Goal: Task Accomplishment & Management: Manage account settings

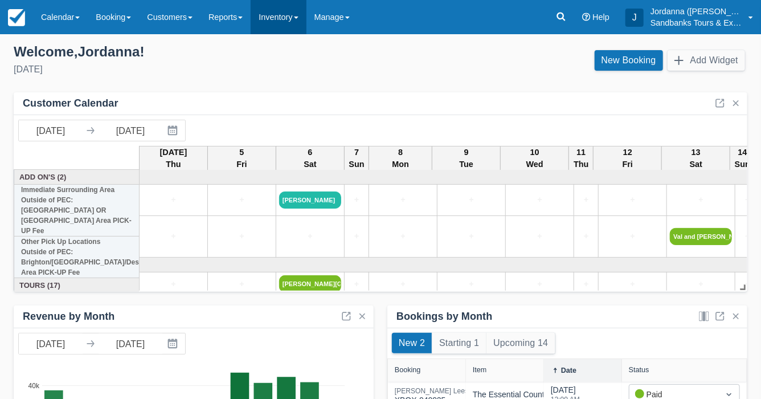
click at [283, 25] on link "Inventory" at bounding box center [278, 17] width 55 height 34
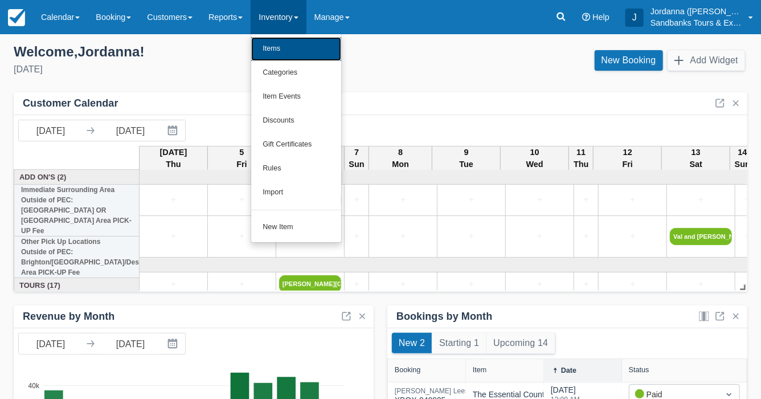
click at [282, 47] on link "Items" at bounding box center [296, 49] width 90 height 24
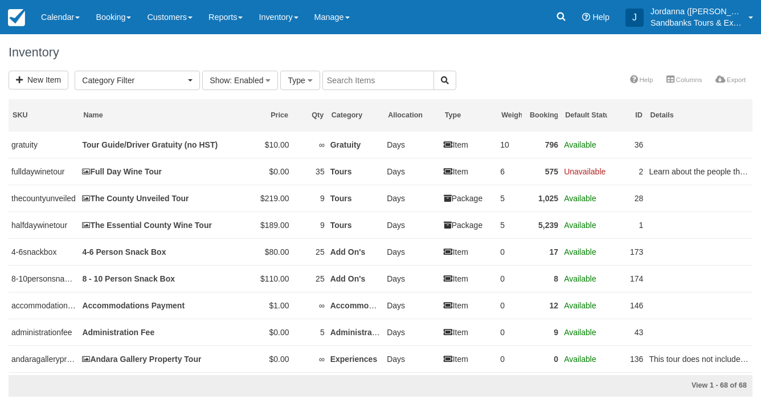
select select
click at [168, 78] on span "Category Filter" at bounding box center [133, 80] width 103 height 11
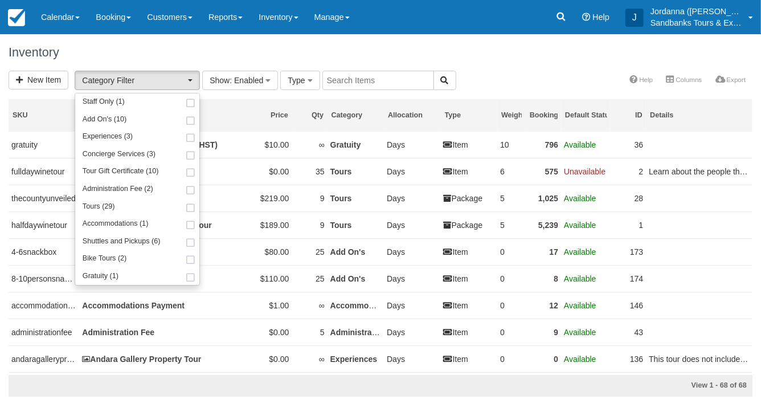
click at [176, 43] on div "Inventory" at bounding box center [380, 52] width 761 height 36
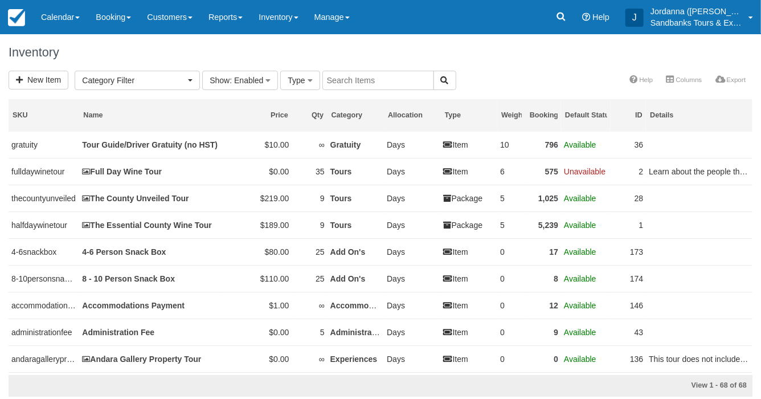
click at [343, 82] on input "text" at bounding box center [379, 80] width 112 height 19
click at [182, 19] on link "Customers" at bounding box center [170, 17] width 62 height 34
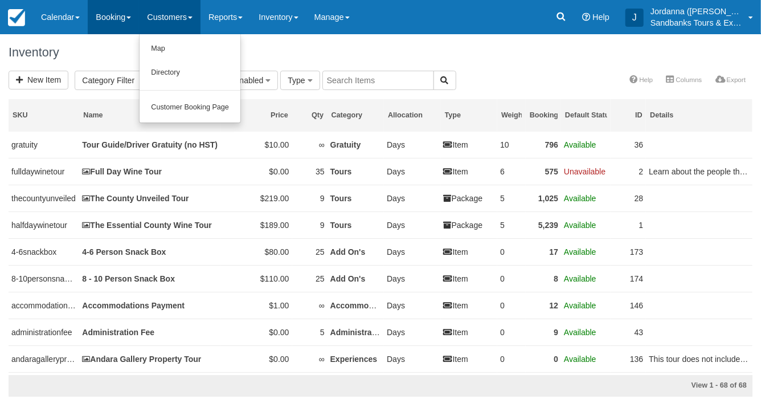
click at [137, 25] on link "Booking" at bounding box center [113, 17] width 51 height 34
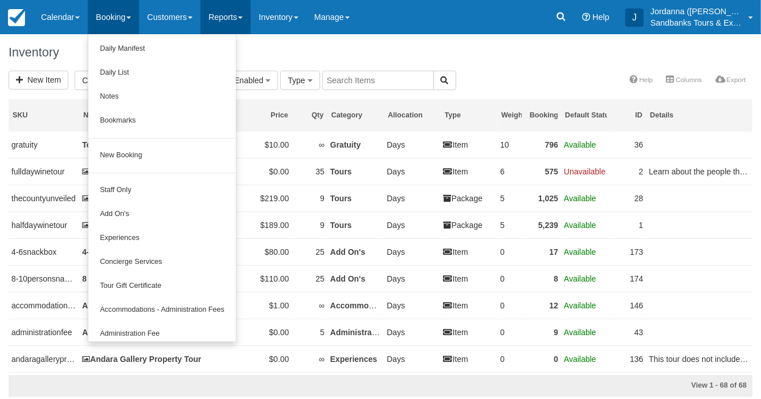
click at [226, 26] on link "Reports" at bounding box center [226, 17] width 50 height 34
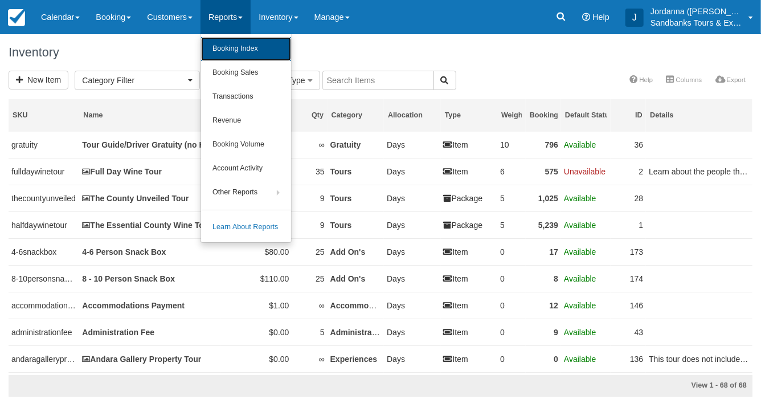
click at [232, 45] on link "Booking Index" at bounding box center [246, 49] width 90 height 24
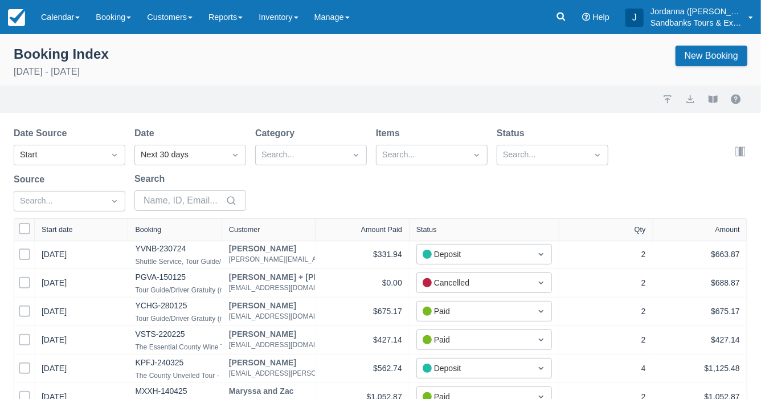
select select "25"
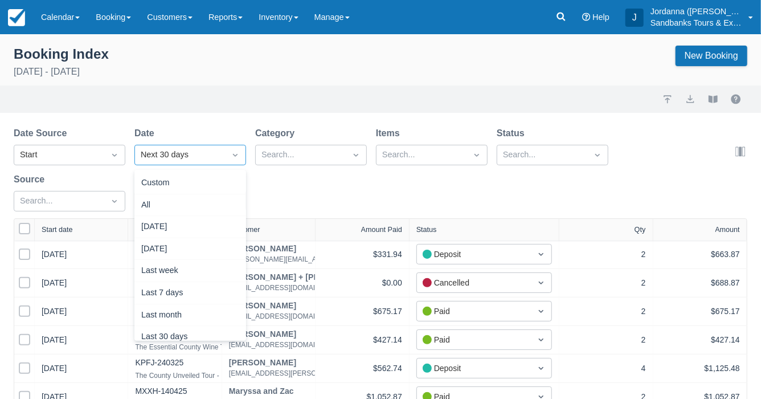
click at [161, 152] on div "Next 30 days" at bounding box center [180, 155] width 79 height 13
click at [161, 183] on div "Custom" at bounding box center [190, 183] width 112 height 22
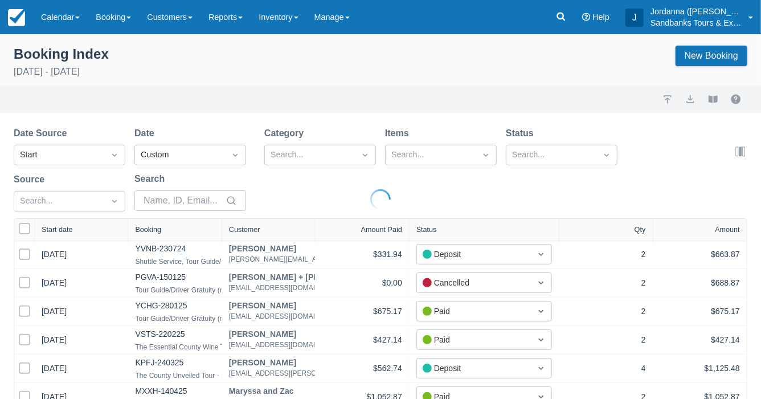
select select "25"
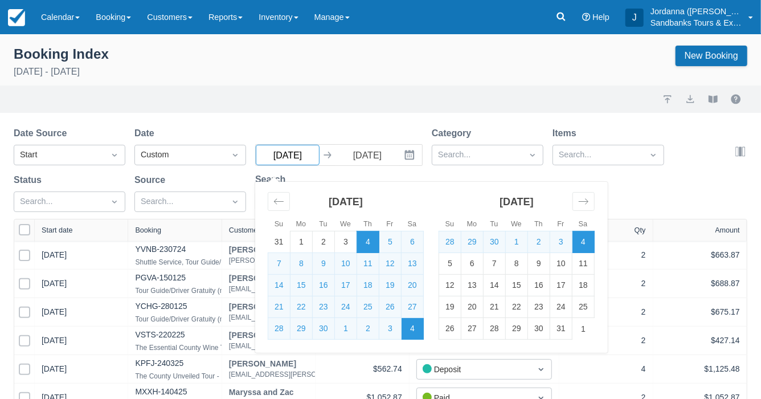
click at [300, 154] on input "09/04/25" at bounding box center [288, 155] width 64 height 21
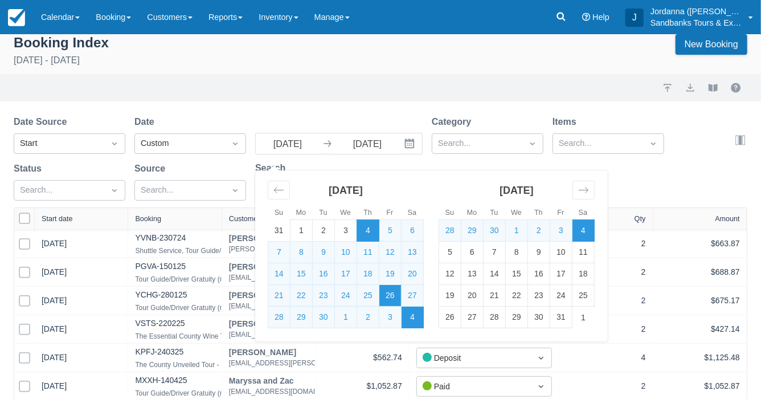
click at [385, 286] on td "26" at bounding box center [391, 296] width 22 height 22
type input "09/26/25"
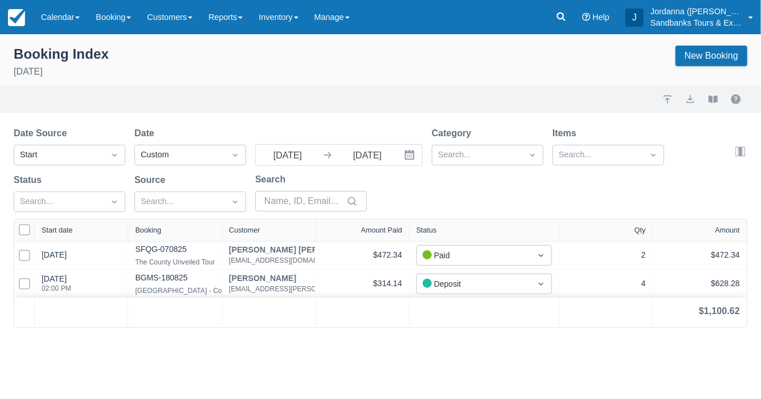
click at [387, 210] on div "Date Source Start Date Custom 09/26/25 Navigate forward to interact with the ca…" at bounding box center [374, 173] width 720 height 92
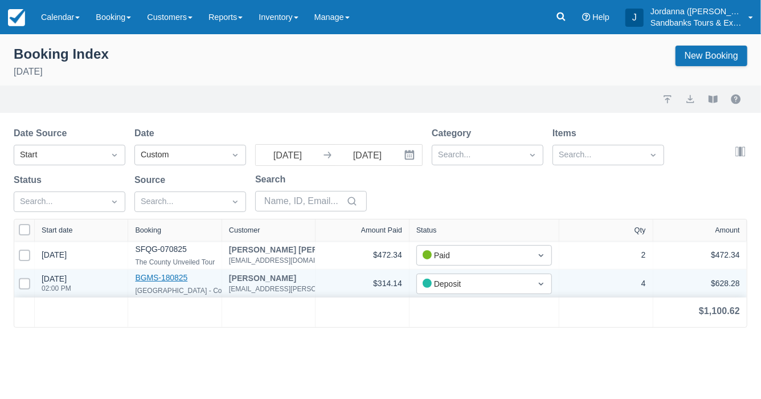
click at [161, 278] on link "BGMS-180825" at bounding box center [161, 277] width 52 height 9
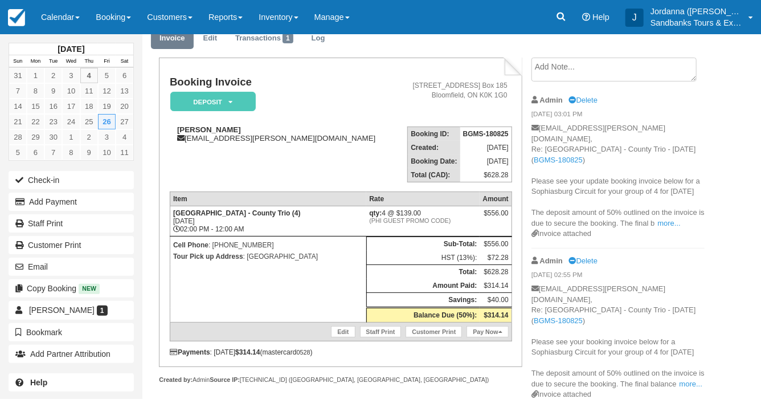
scroll to position [44, 0]
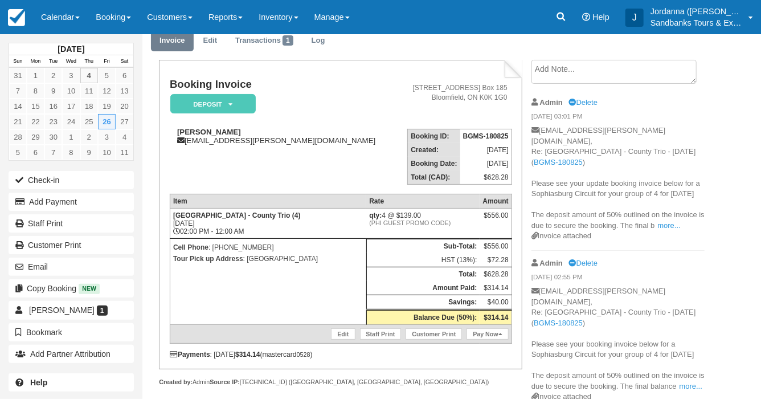
drag, startPoint x: 248, startPoint y: 238, endPoint x: 183, endPoint y: 238, distance: 64.4
click at [183, 238] on td "[GEOGRAPHIC_DATA] - County Trio (4) [DATE] 02:00 PM - 12:00 AM" at bounding box center [268, 224] width 197 height 30
click at [271, 143] on div "[PERSON_NAME] [PERSON_NAME][EMAIL_ADDRESS][PERSON_NAME][DOMAIN_NAME]" at bounding box center [283, 136] width 227 height 17
click at [283, 13] on link "Inventory" at bounding box center [278, 17] width 55 height 34
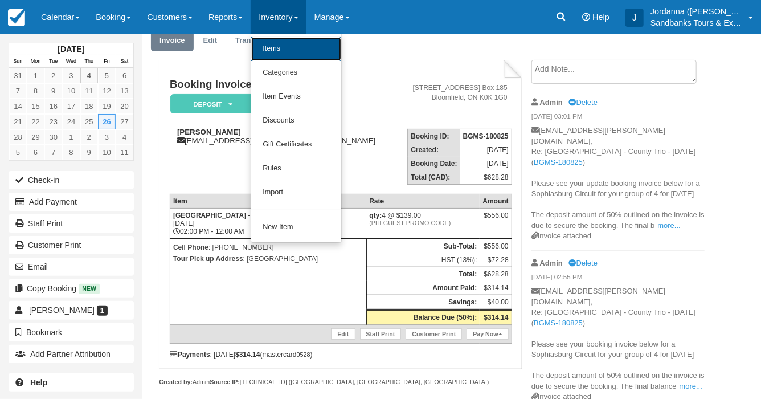
click at [289, 43] on link "Items" at bounding box center [296, 49] width 90 height 24
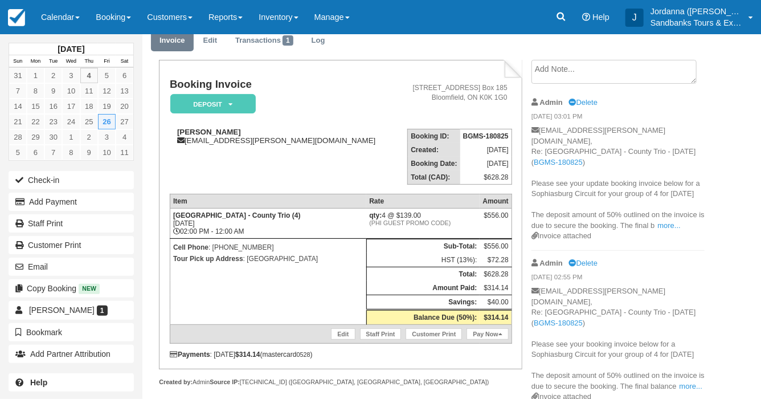
scroll to position [63, 0]
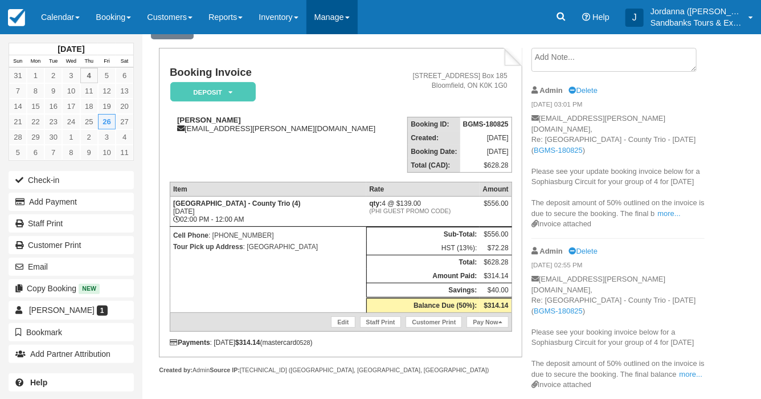
click at [343, 22] on link "Manage" at bounding box center [332, 17] width 51 height 34
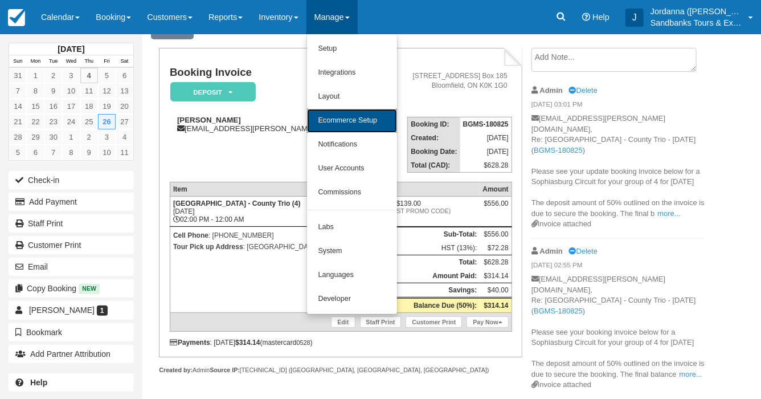
click at [362, 117] on link "Ecommerce Setup" at bounding box center [352, 121] width 90 height 24
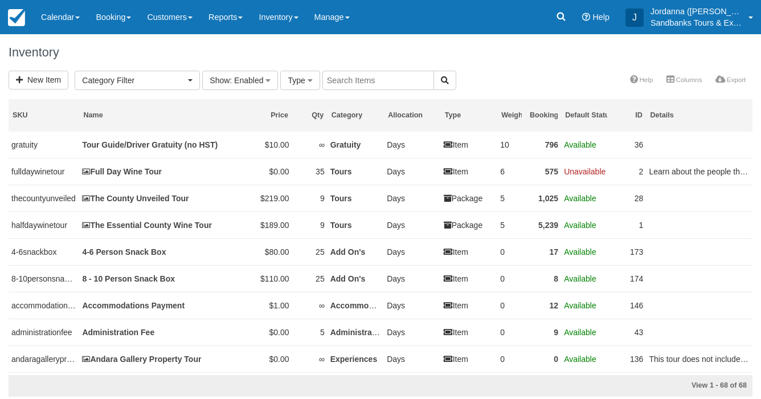
select select
click at [358, 80] on input "text" at bounding box center [379, 80] width 112 height 19
type input "sophia"
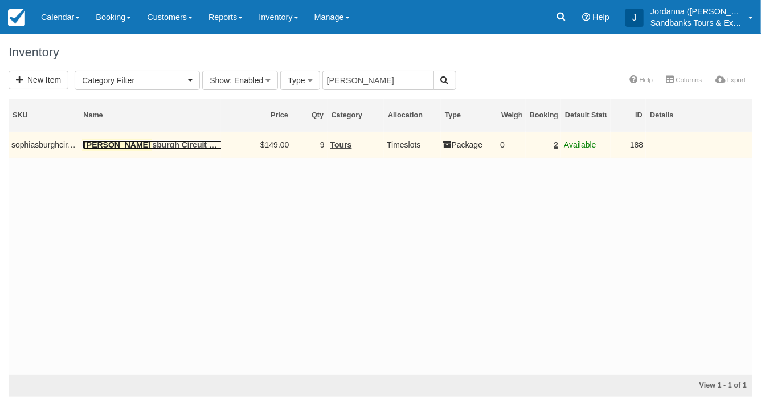
click at [153, 146] on link "Sophia sburgh Circuit - County Trio" at bounding box center [170, 144] width 176 height 9
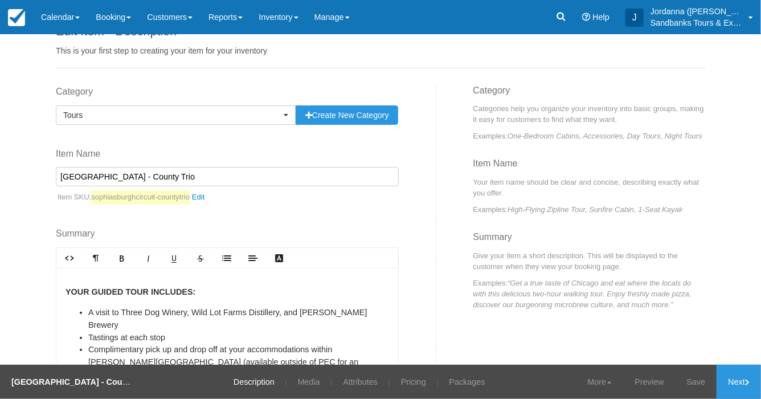
scroll to position [35, 0]
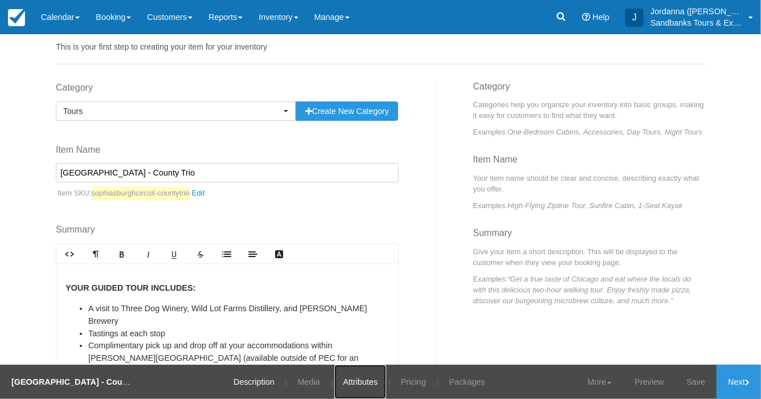
click at [357, 382] on link "Attributes" at bounding box center [360, 382] width 52 height 34
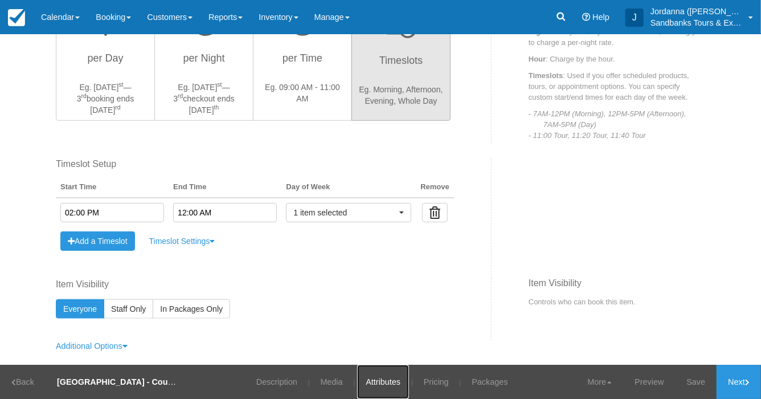
scroll to position [355, 0]
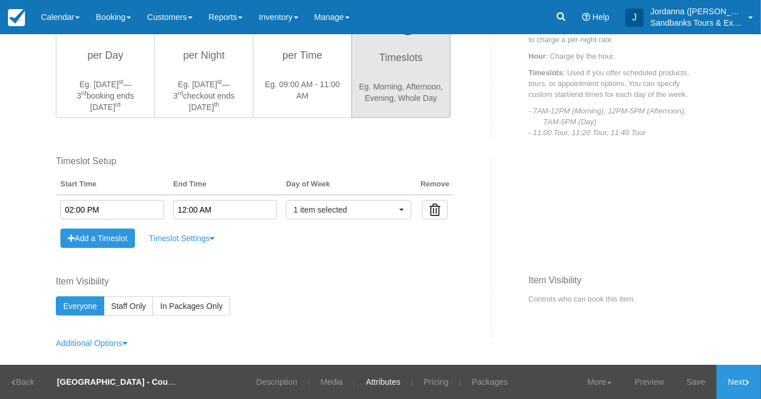
click at [95, 207] on input "02:00 PM" at bounding box center [112, 209] width 104 height 19
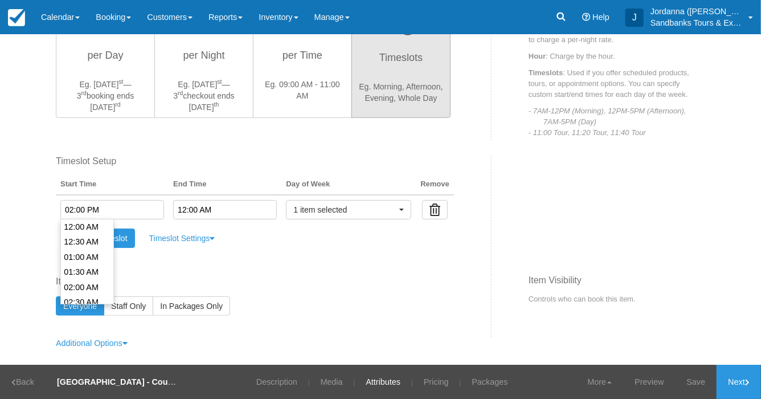
scroll to position [409, 0]
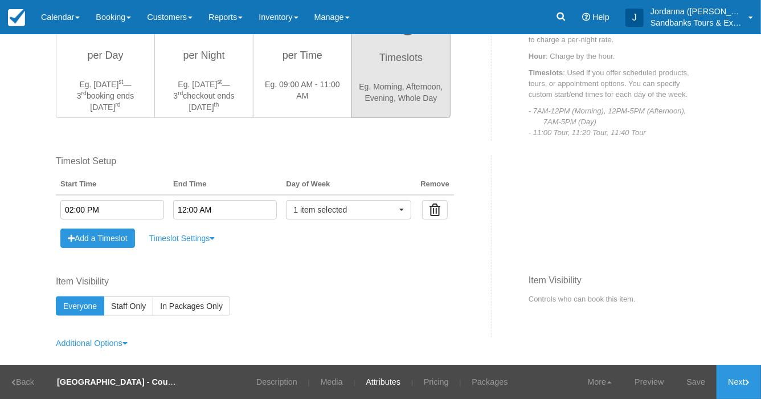
click at [209, 275] on label "Item Visibility" at bounding box center [255, 281] width 398 height 13
click at [200, 206] on input "12:00 AM" at bounding box center [225, 209] width 104 height 19
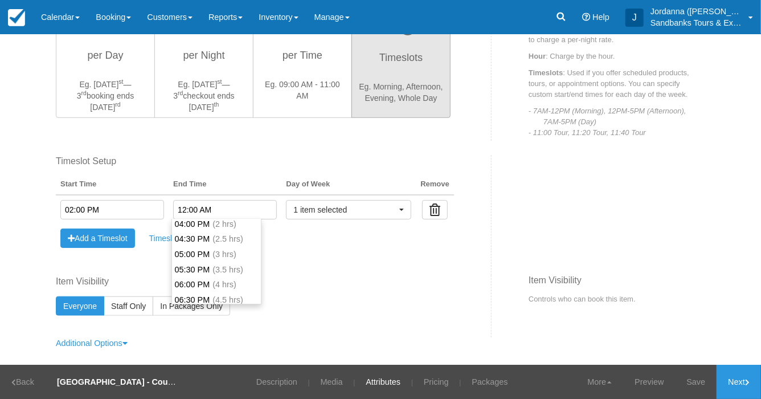
scroll to position [74, 0]
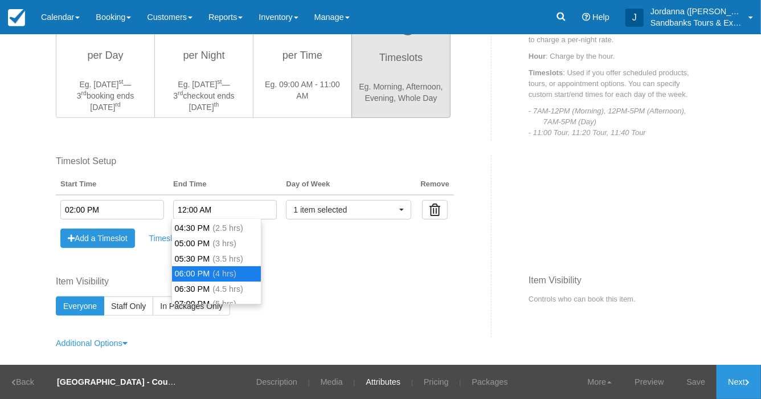
type input "06:00 PM"
click at [213, 274] on li "06:00 PM (4 hrs)" at bounding box center [216, 273] width 89 height 15
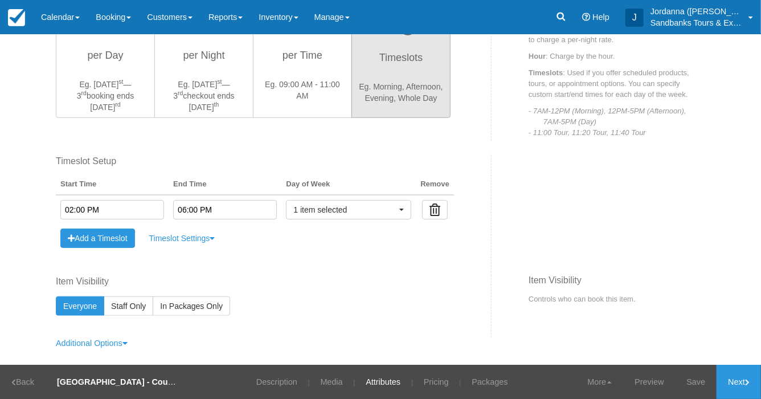
click at [188, 205] on input "06:00 PM" at bounding box center [225, 209] width 104 height 19
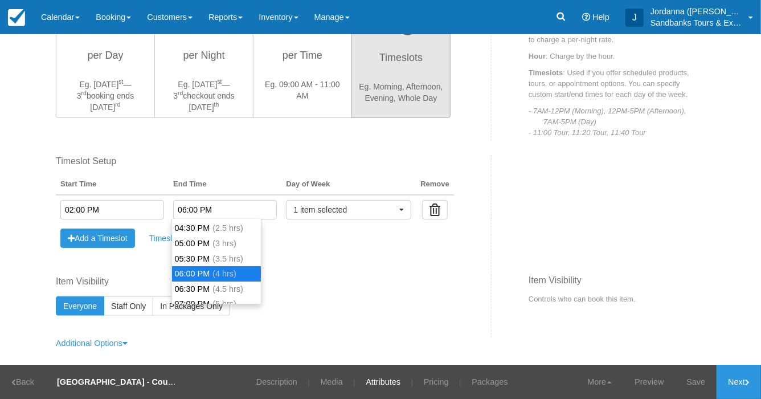
scroll to position [105, 0]
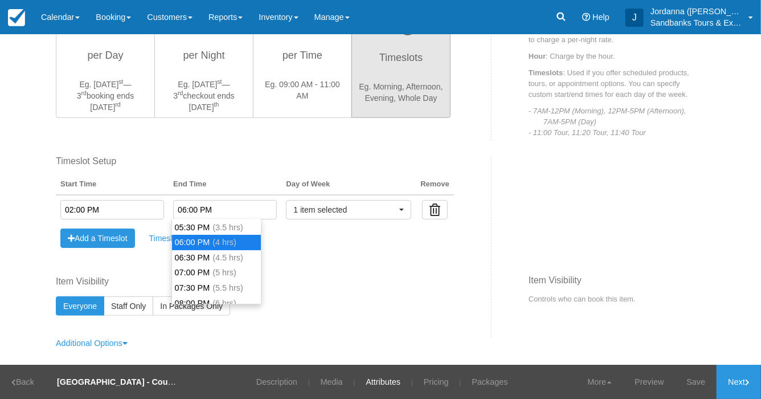
click at [303, 251] on div "Fixed Start Time Default Length ( hours ) Fixed Length ( hours ) Timeslot Setup…" at bounding box center [269, 215] width 444 height 120
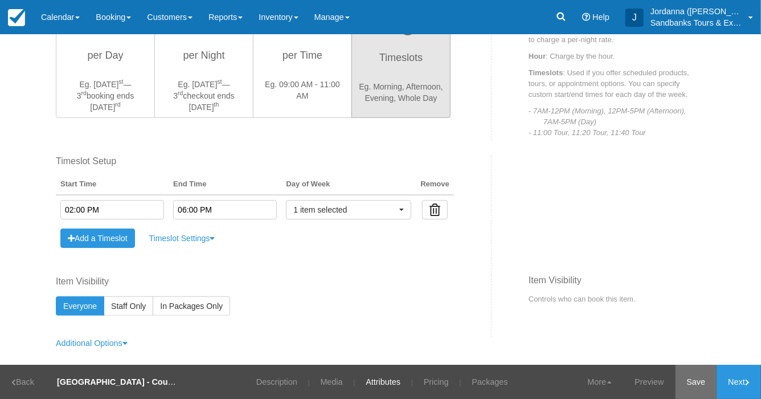
click at [699, 372] on link "Save" at bounding box center [697, 382] width 42 height 34
click at [100, 238] on button "Add a Timeslot" at bounding box center [97, 238] width 75 height 19
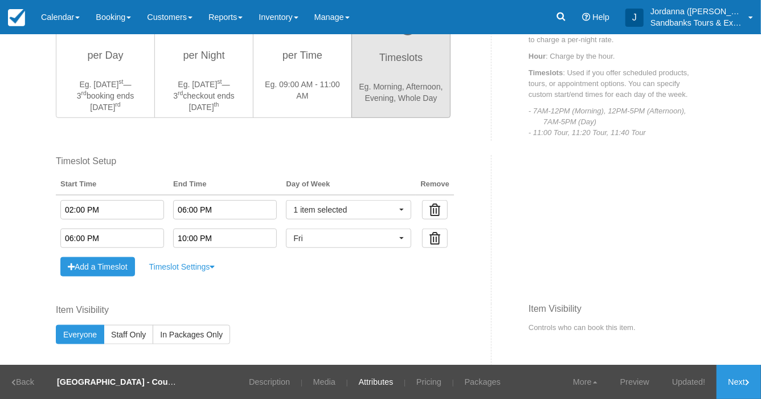
click at [91, 235] on input "06:00 PM" at bounding box center [112, 238] width 104 height 19
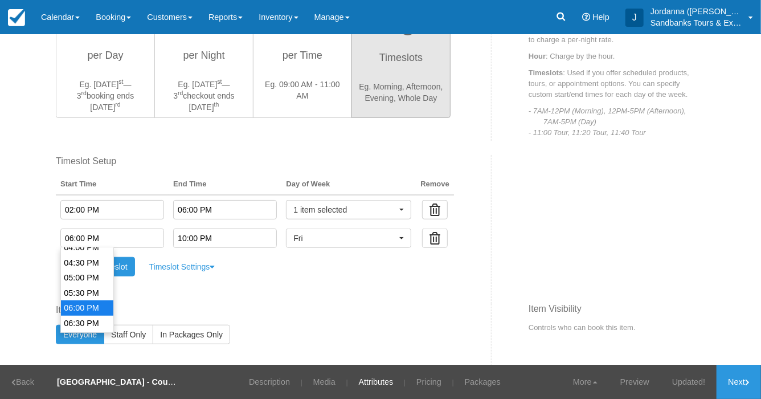
scroll to position [475, 0]
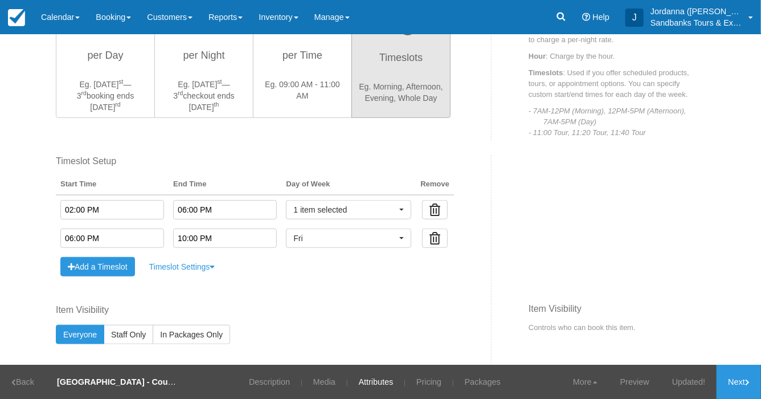
click at [278, 271] on div "Timeslot Setup Start Time End Time Day of Week Remove 02:00 PM 06:00 PM 1 item …" at bounding box center [255, 218] width 398 height 126
click at [447, 235] on td at bounding box center [435, 238] width 38 height 28
click at [443, 235] on button "button" at bounding box center [435, 238] width 26 height 19
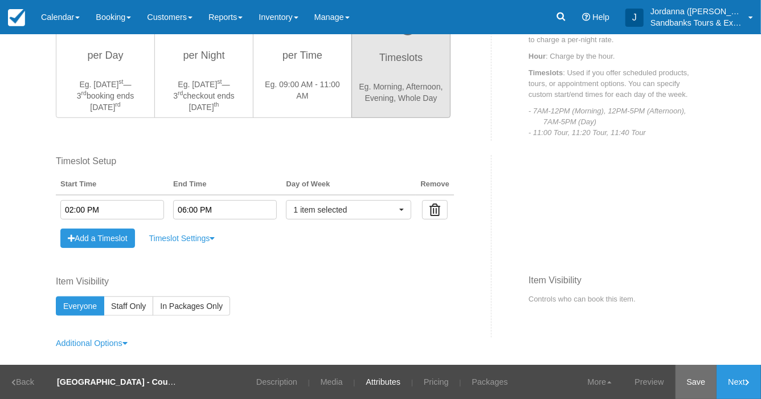
click at [697, 379] on link "Save" at bounding box center [697, 382] width 42 height 34
click at [488, 380] on link "Packages" at bounding box center [482, 382] width 53 height 34
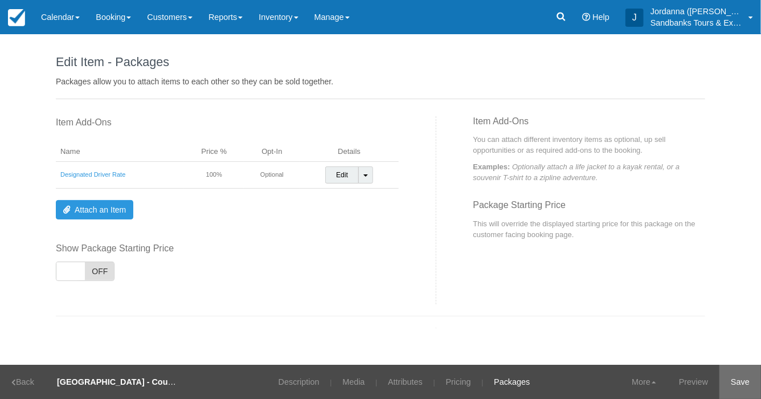
click at [745, 383] on link "Save" at bounding box center [741, 382] width 42 height 34
click at [100, 174] on link "Designated Driver Rate" at bounding box center [92, 174] width 65 height 7
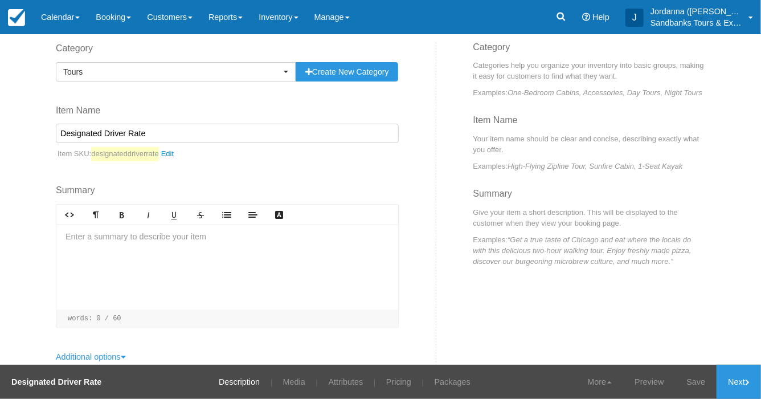
scroll to position [88, 0]
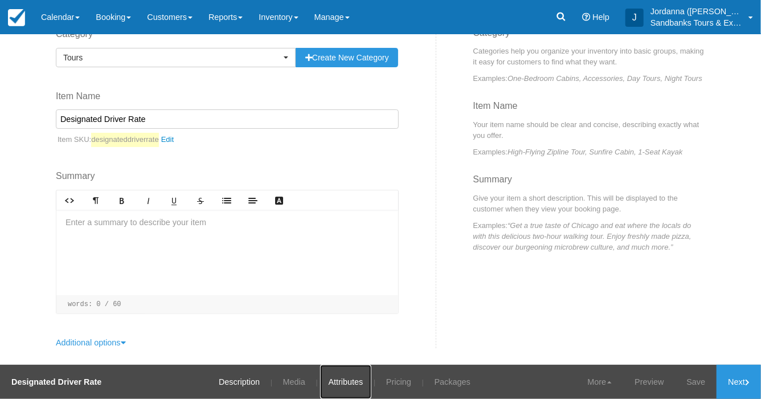
click at [356, 377] on link "Attributes" at bounding box center [346, 382] width 52 height 34
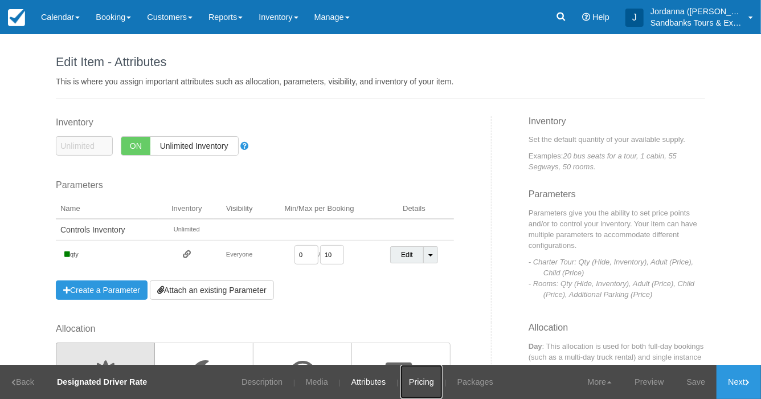
click at [428, 378] on link "Pricing" at bounding box center [422, 382] width 42 height 34
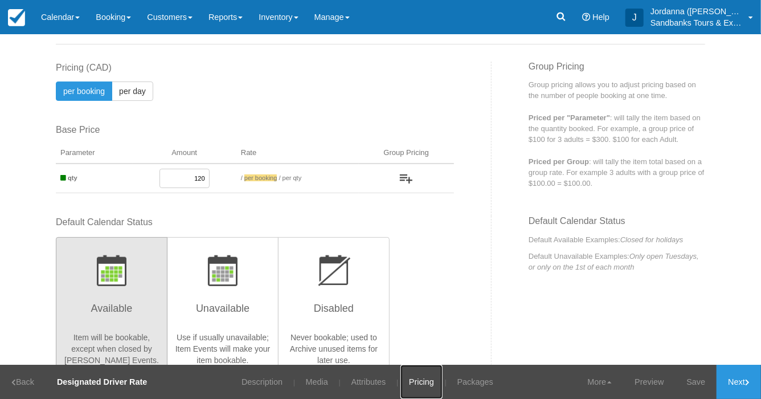
scroll to position [54, 0]
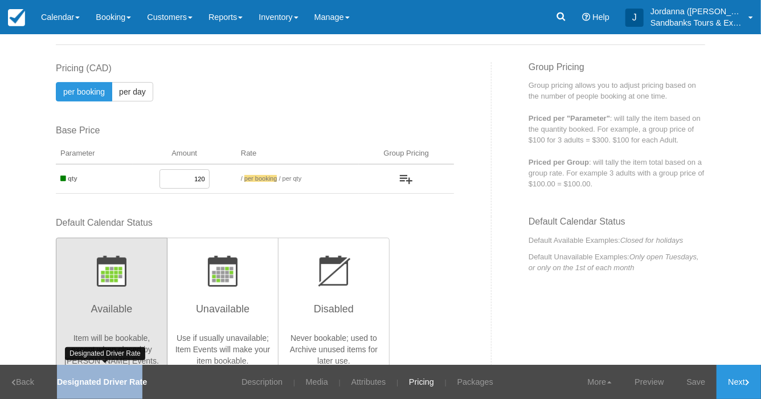
drag, startPoint x: 58, startPoint y: 383, endPoint x: 146, endPoint y: 388, distance: 89.0
click at [146, 388] on span "Designated Driver Rate" at bounding box center [102, 382] width 113 height 34
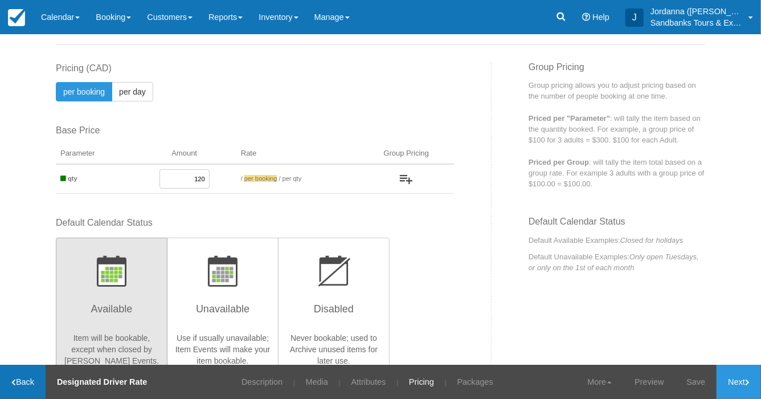
click at [11, 382] on link "Back" at bounding box center [23, 382] width 46 height 34
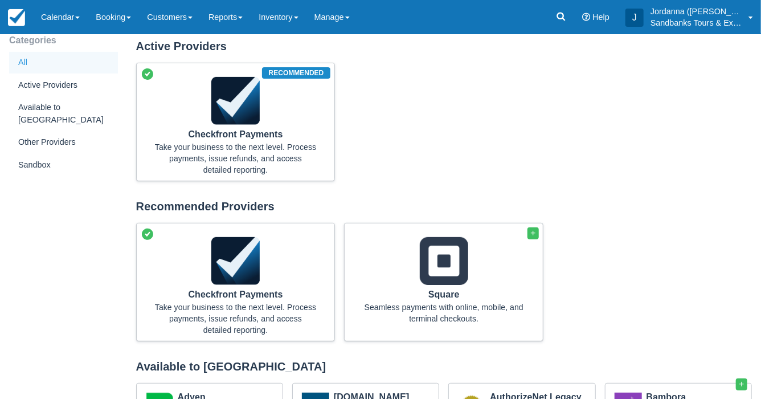
scroll to position [127, 0]
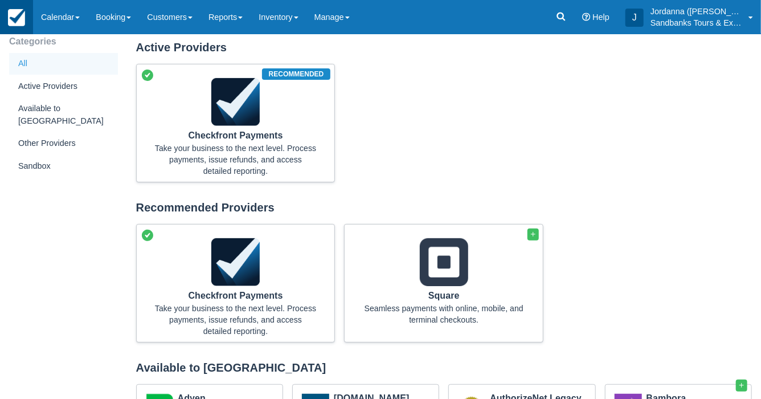
click at [20, 17] on img at bounding box center [16, 17] width 17 height 17
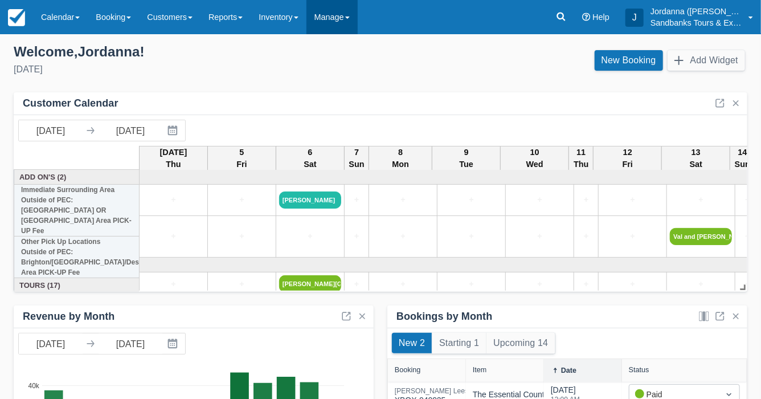
click at [331, 13] on link "Manage" at bounding box center [332, 17] width 51 height 34
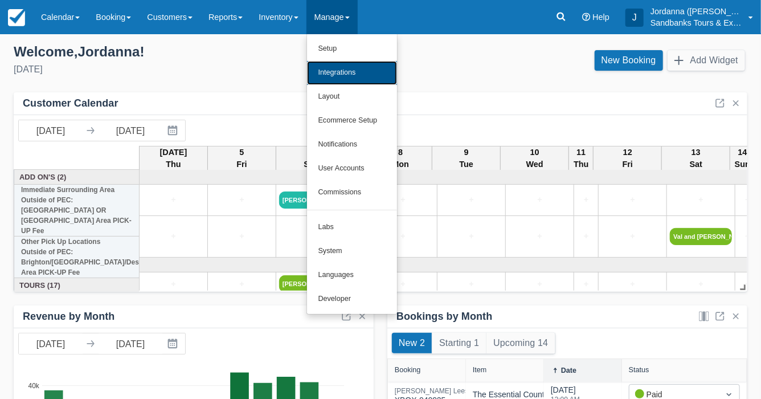
click at [345, 82] on link "Integrations" at bounding box center [352, 73] width 90 height 24
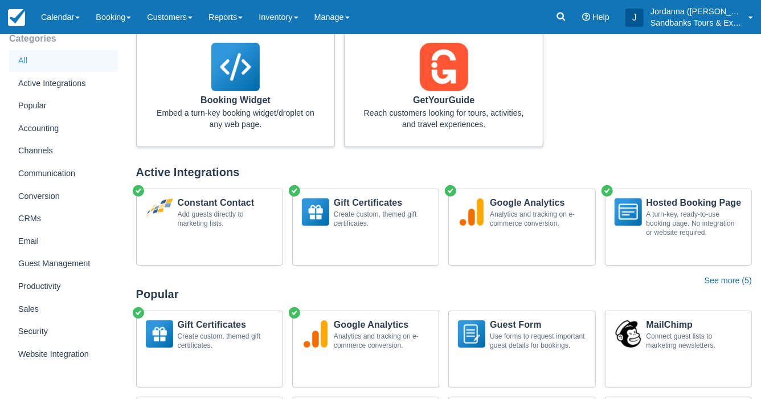
scroll to position [182, 0]
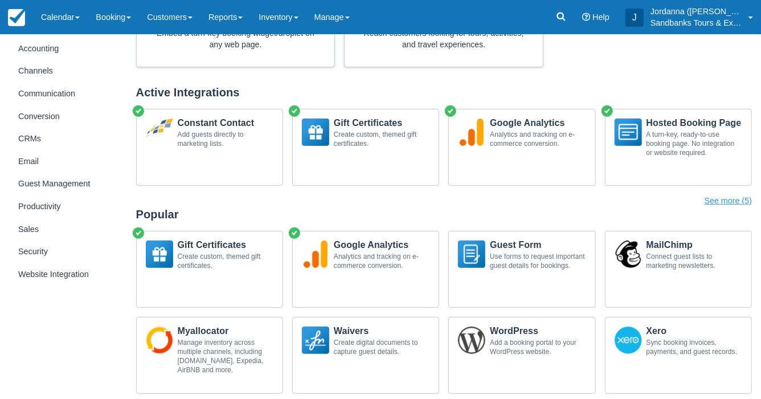
click at [709, 197] on button "See more ( 5 )" at bounding box center [728, 201] width 47 height 13
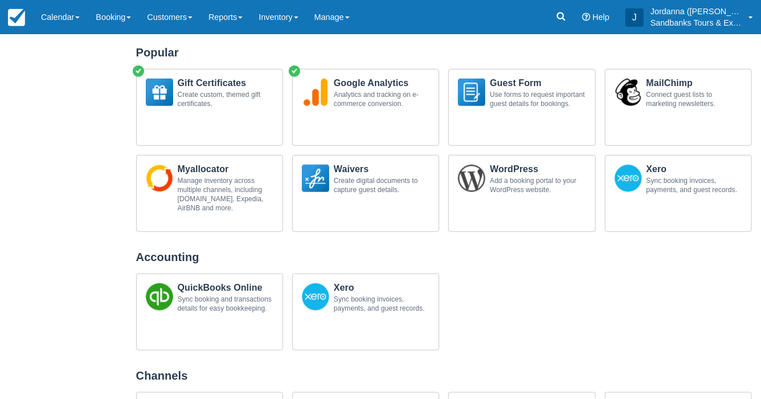
scroll to position [0, 0]
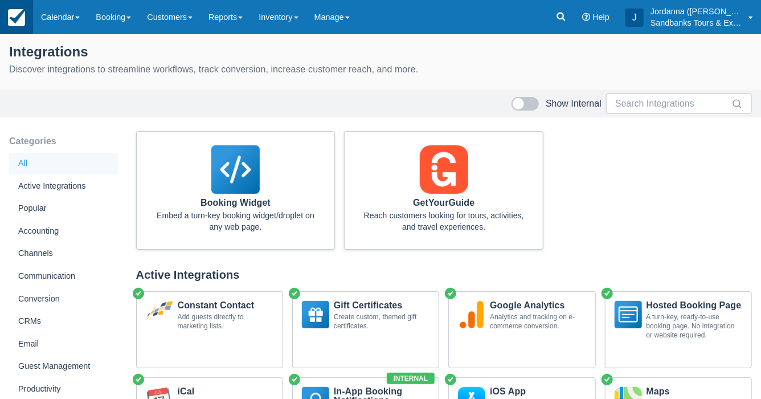
click at [21, 18] on img at bounding box center [16, 17] width 17 height 17
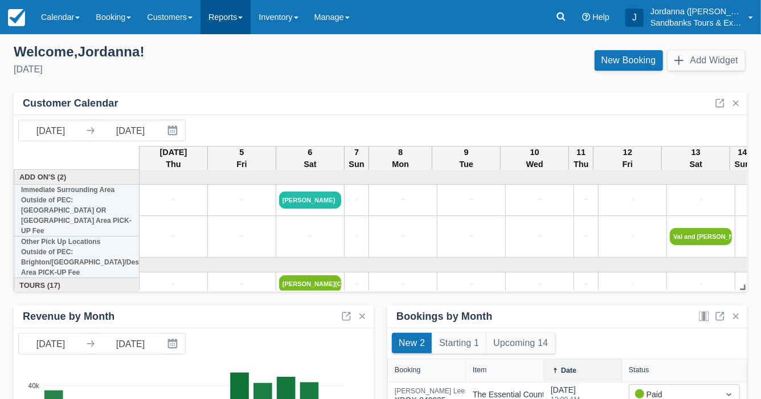
click at [241, 9] on link "Reports" at bounding box center [226, 17] width 50 height 34
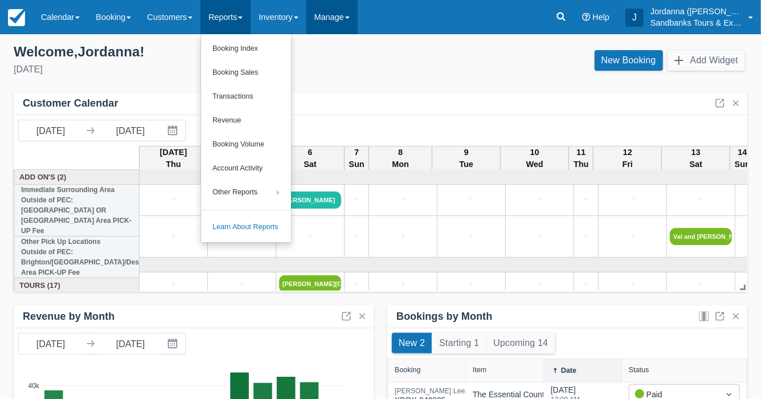
click at [352, 23] on link "Manage" at bounding box center [332, 17] width 51 height 34
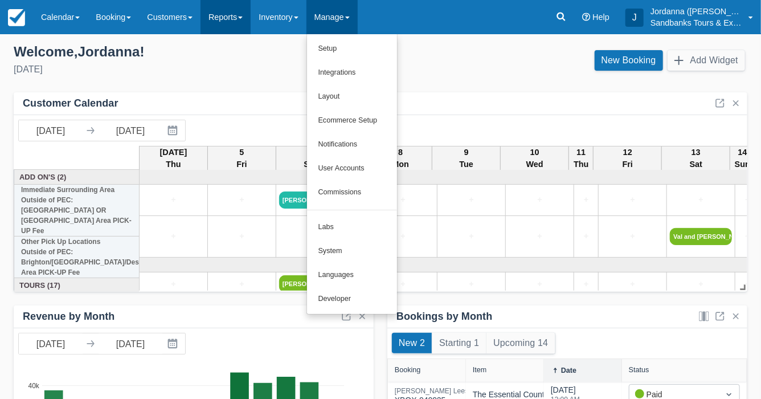
click at [235, 23] on link "Reports" at bounding box center [226, 17] width 50 height 34
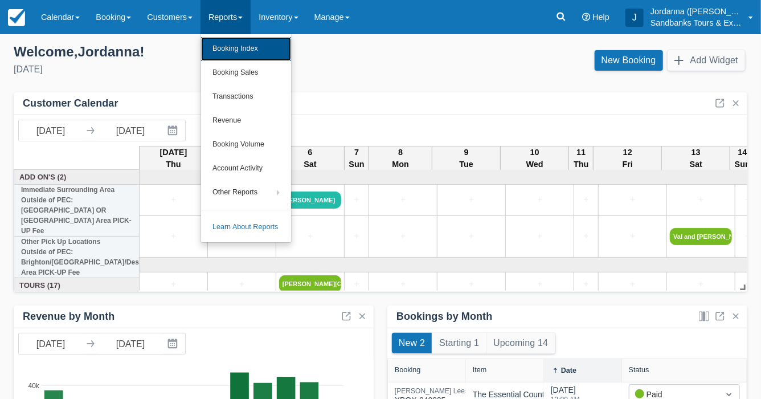
click at [243, 52] on link "Booking Index" at bounding box center [246, 49] width 90 height 24
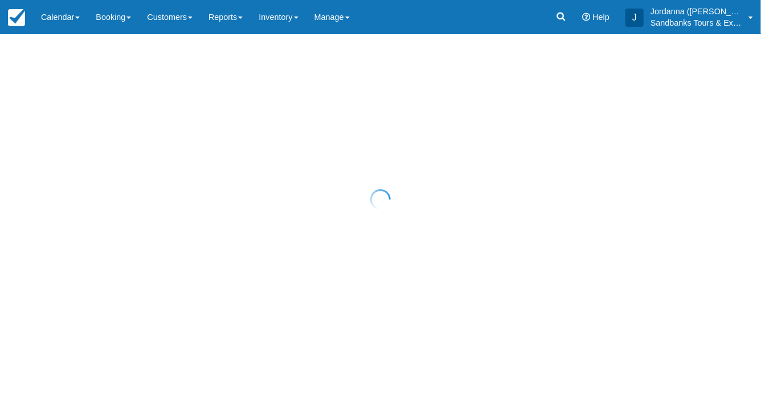
select select "25"
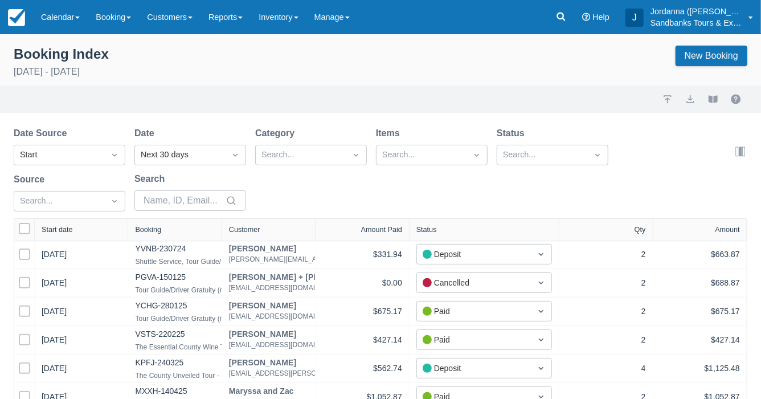
select select "25"
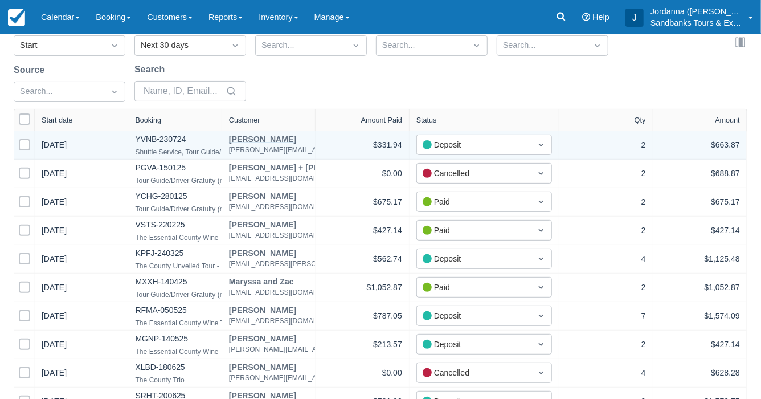
scroll to position [111, 0]
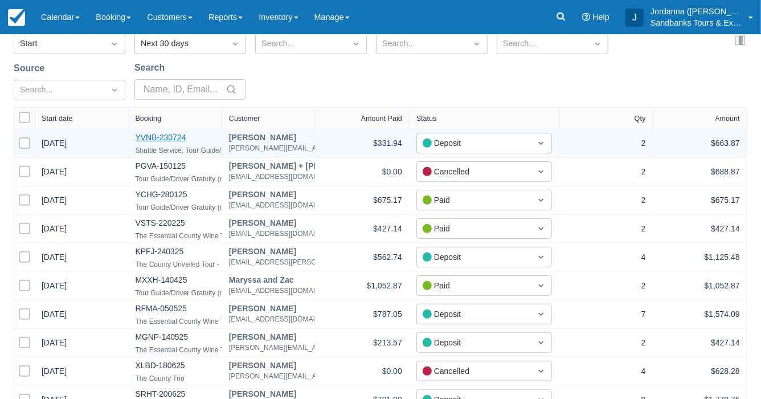
click at [173, 140] on link "YVNB-230724" at bounding box center [160, 137] width 51 height 9
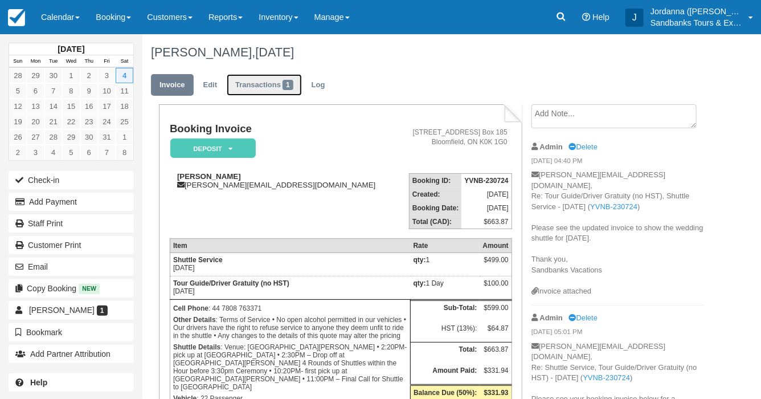
click at [256, 88] on link "Transactions 1" at bounding box center [264, 85] width 75 height 22
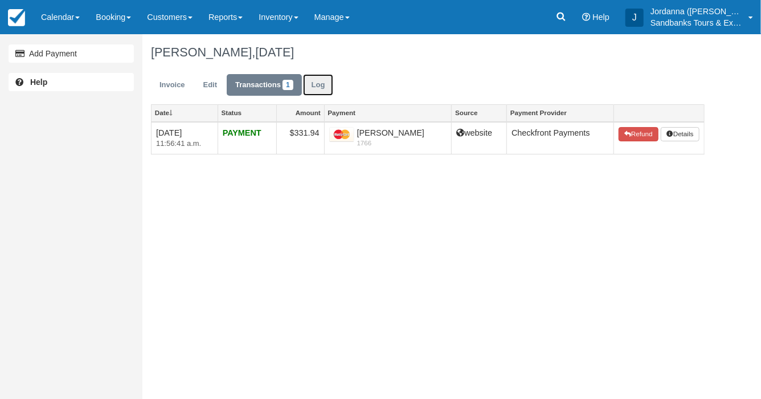
click at [324, 83] on link "Log" at bounding box center [318, 85] width 31 height 22
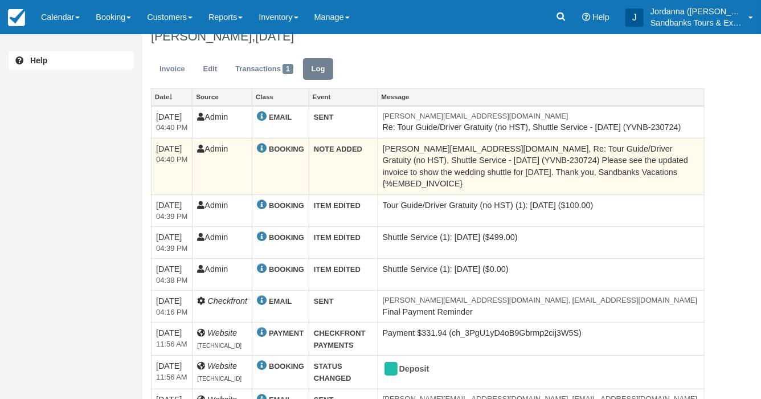
scroll to position [11, 0]
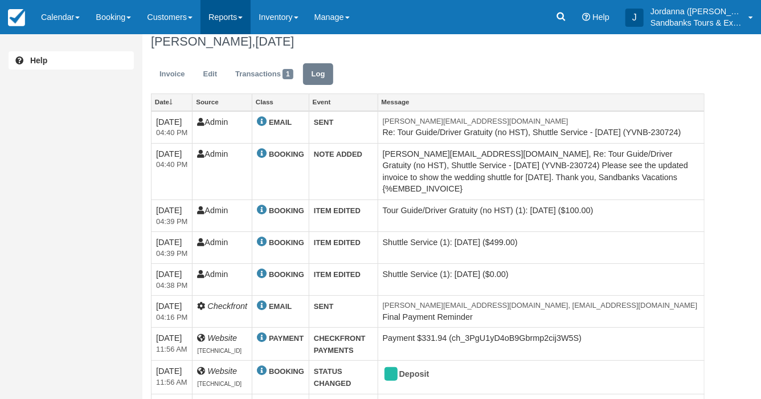
click at [223, 21] on link "Reports" at bounding box center [226, 17] width 50 height 34
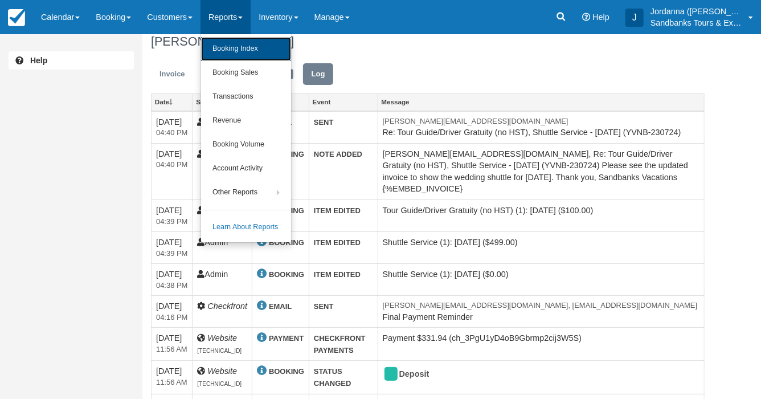
click at [231, 44] on link "Booking Index" at bounding box center [246, 49] width 90 height 24
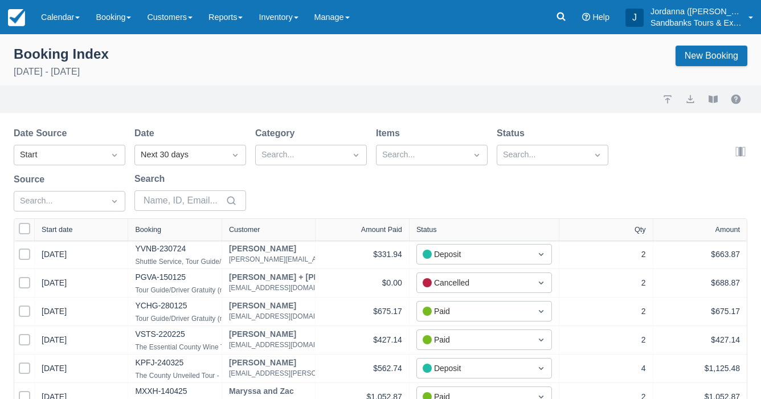
select select "25"
click at [174, 146] on div "Next 30 days" at bounding box center [180, 155] width 90 height 18
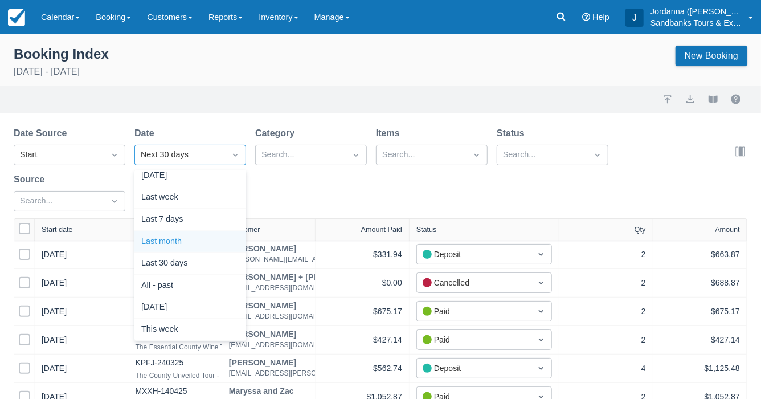
scroll to position [162, 0]
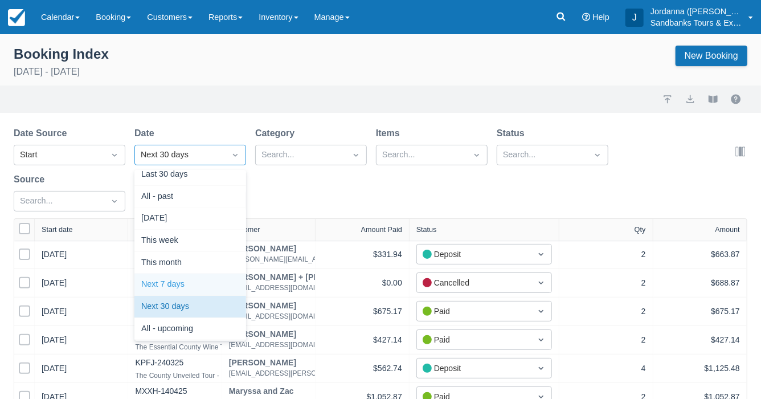
click at [173, 275] on div "Next 7 days" at bounding box center [190, 285] width 112 height 22
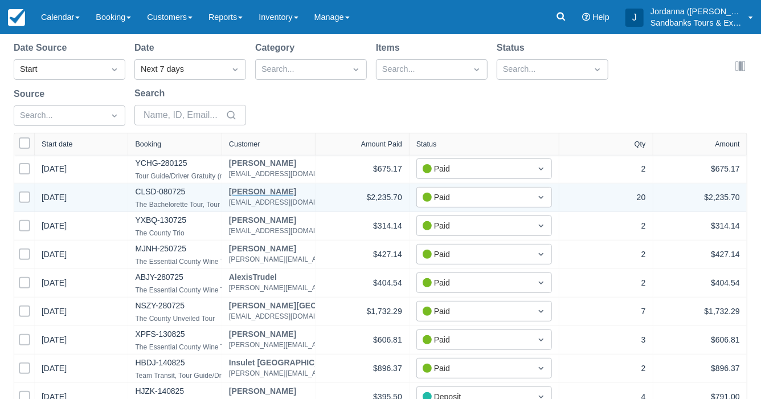
scroll to position [97, 0]
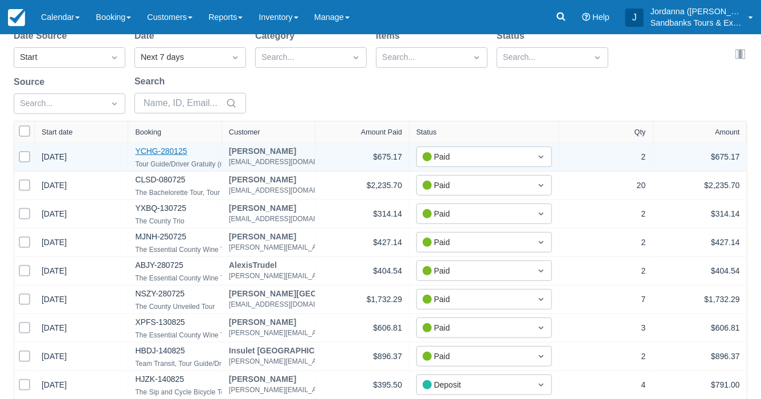
click at [182, 151] on link "YCHG-280125" at bounding box center [161, 150] width 52 height 9
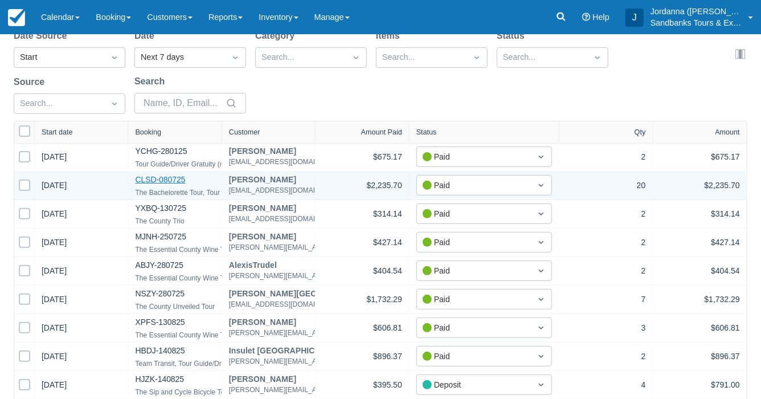
click at [176, 177] on link "CLSD-080725" at bounding box center [160, 179] width 50 height 9
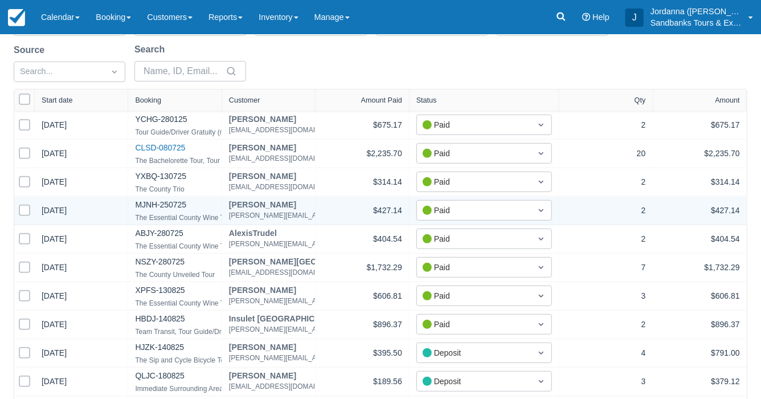
scroll to position [148, 0]
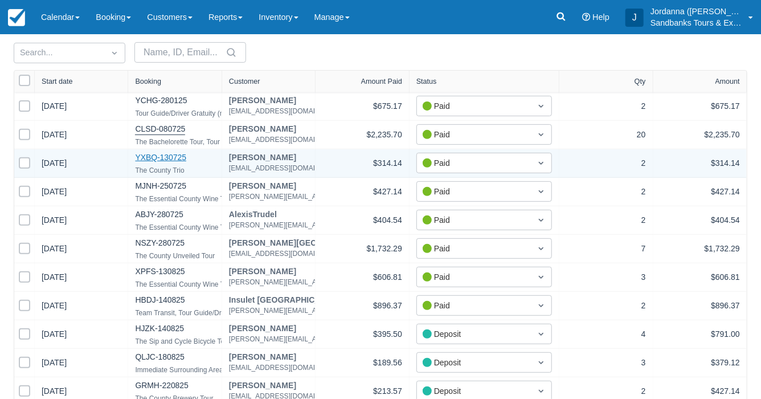
click at [155, 156] on link "YXBQ-130725" at bounding box center [160, 157] width 51 height 9
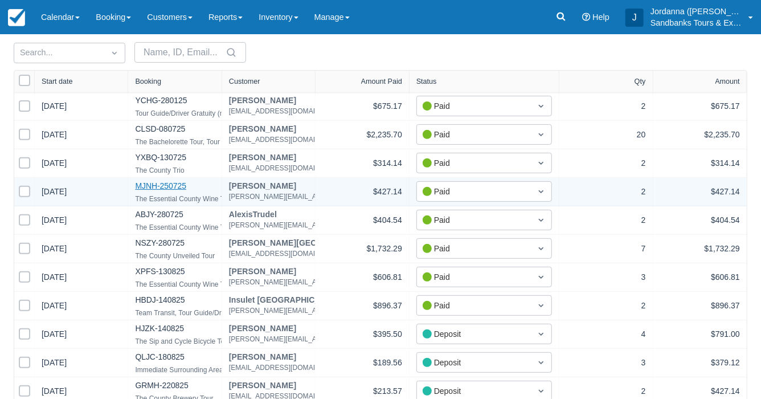
click at [142, 184] on link "MJNH-250725" at bounding box center [160, 185] width 51 height 9
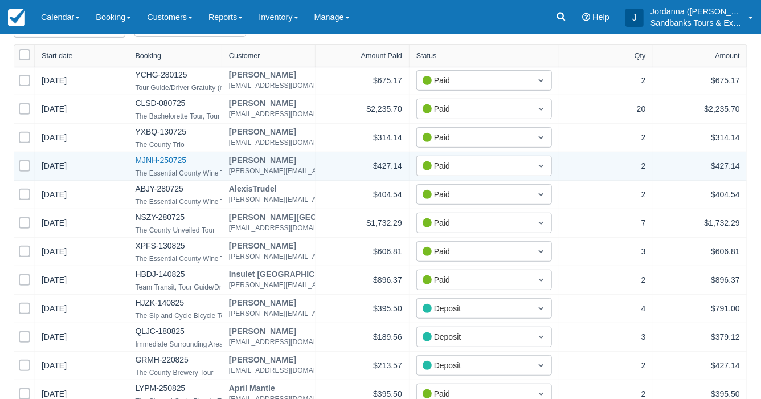
scroll to position [195, 0]
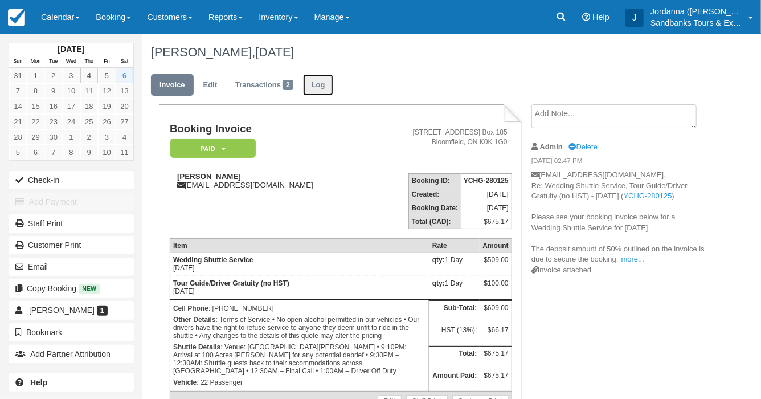
click at [315, 88] on link "Log" at bounding box center [318, 85] width 31 height 22
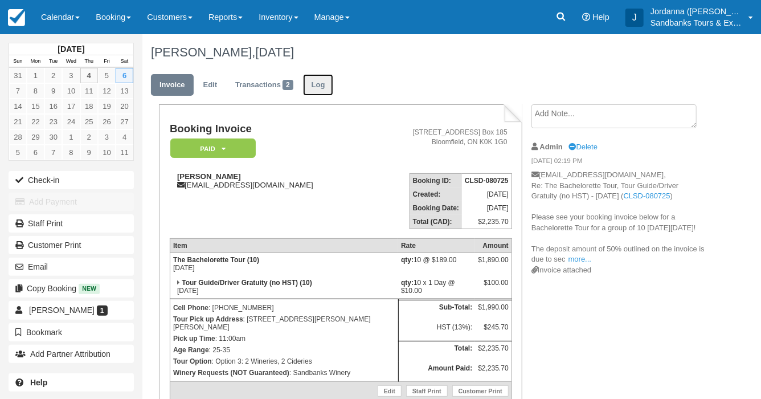
click at [309, 84] on link "Log" at bounding box center [318, 85] width 31 height 22
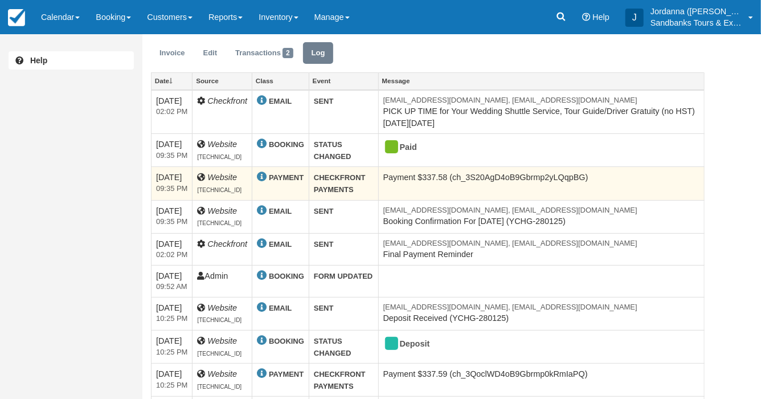
scroll to position [34, 0]
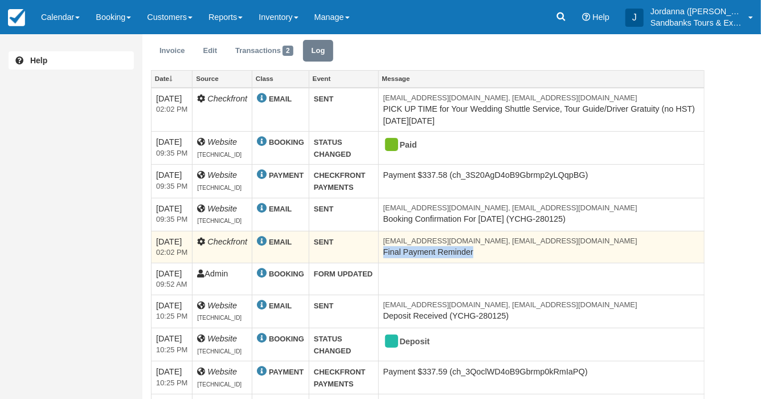
drag, startPoint x: 391, startPoint y: 256, endPoint x: 485, endPoint y: 250, distance: 94.2
click at [485, 250] on td "[EMAIL_ADDRESS][DOMAIN_NAME], [EMAIL_ADDRESS][DOMAIN_NAME] Final Payment Remind…" at bounding box center [541, 247] width 326 height 32
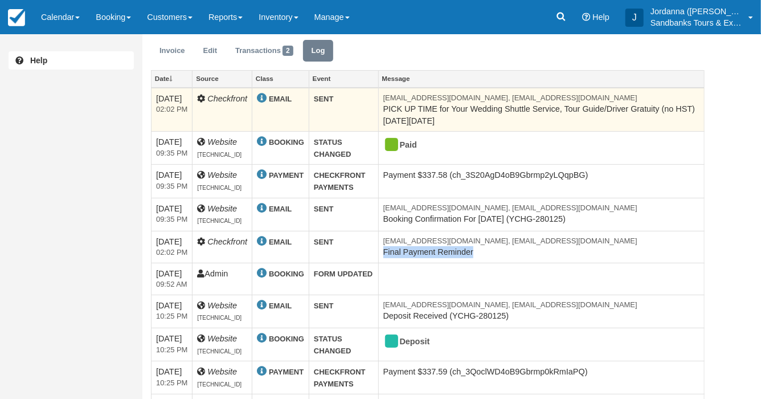
drag, startPoint x: 386, startPoint y: 109, endPoint x: 470, endPoint y: 127, distance: 85.5
click at [470, 127] on td "[EMAIL_ADDRESS][DOMAIN_NAME], [EMAIL_ADDRESS][DOMAIN_NAME] PICK UP TIME for You…" at bounding box center [541, 110] width 326 height 44
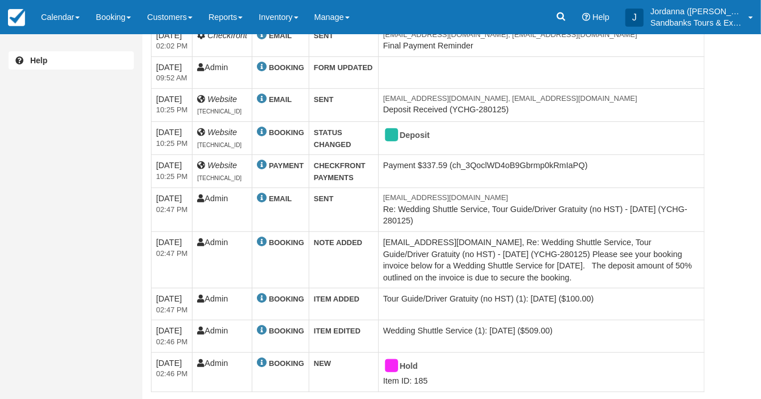
scroll to position [244, 0]
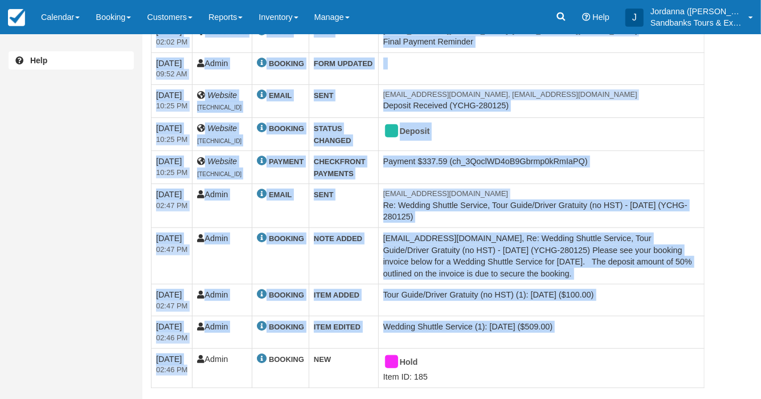
drag, startPoint x: 187, startPoint y: 372, endPoint x: 137, endPoint y: 372, distance: 50.1
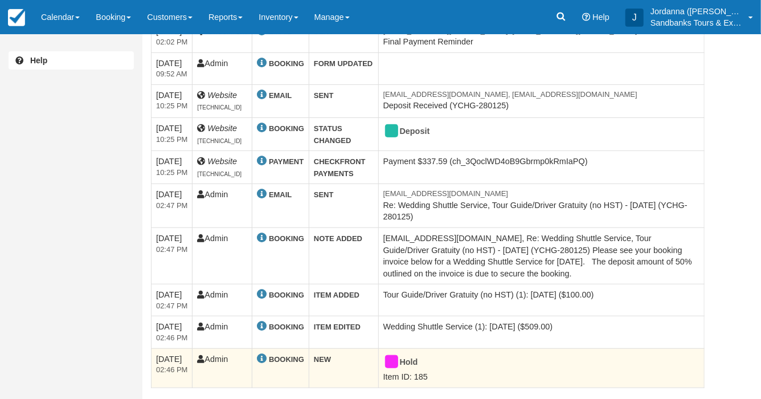
click at [178, 352] on td "[DATE] 02:46 PM" at bounding box center [172, 367] width 41 height 39
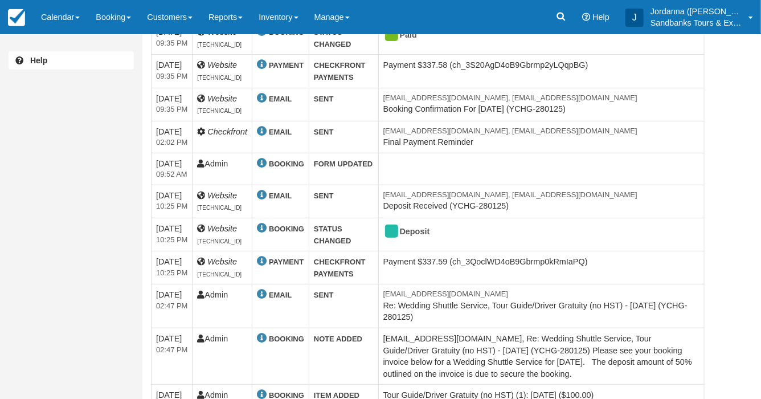
scroll to position [0, 0]
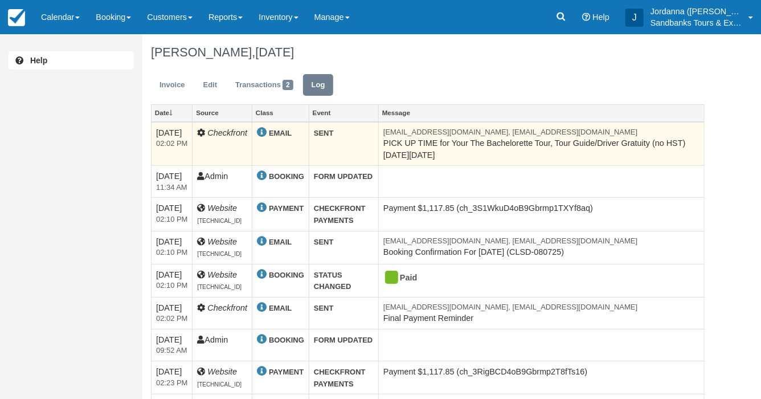
drag, startPoint x: 387, startPoint y: 146, endPoint x: 456, endPoint y: 157, distance: 70.4
click at [456, 157] on td "[EMAIL_ADDRESS][DOMAIN_NAME], [EMAIL_ADDRESS][DOMAIN_NAME] PICK UP TIME for You…" at bounding box center [542, 144] width 326 height 44
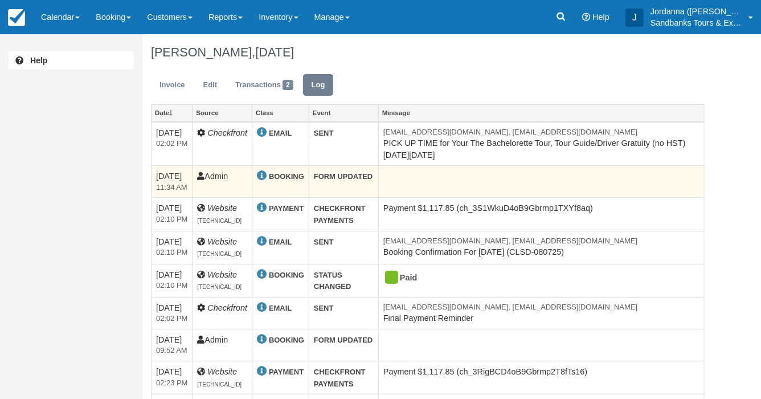
scroll to position [91, 0]
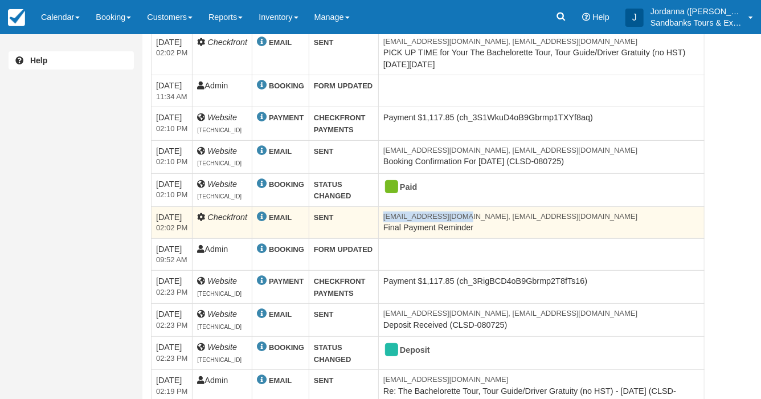
drag, startPoint x: 385, startPoint y: 218, endPoint x: 470, endPoint y: 220, distance: 85.5
click at [470, 220] on em "[EMAIL_ADDRESS][DOMAIN_NAME], [EMAIL_ADDRESS][DOMAIN_NAME]" at bounding box center [541, 216] width 316 height 11
click at [470, 221] on em "[EMAIL_ADDRESS][DOMAIN_NAME], [EMAIL_ADDRESS][DOMAIN_NAME]" at bounding box center [541, 216] width 316 height 11
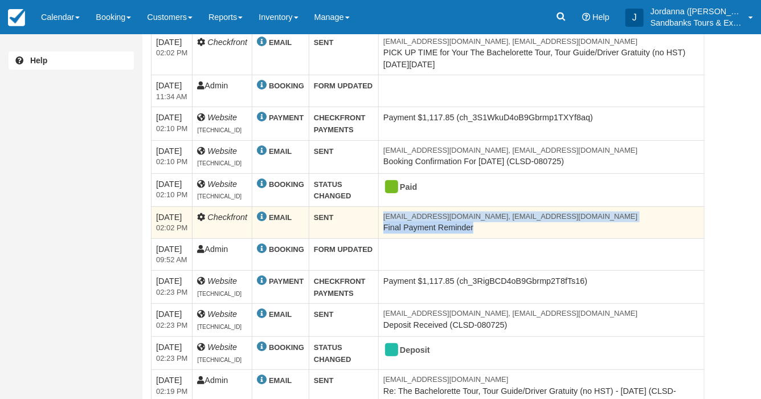
drag, startPoint x: 492, startPoint y: 233, endPoint x: 384, endPoint y: 216, distance: 109.0
click at [384, 216] on td "[EMAIL_ADDRESS][DOMAIN_NAME], [EMAIL_ADDRESS][DOMAIN_NAME] Final Payment Remind…" at bounding box center [542, 222] width 326 height 32
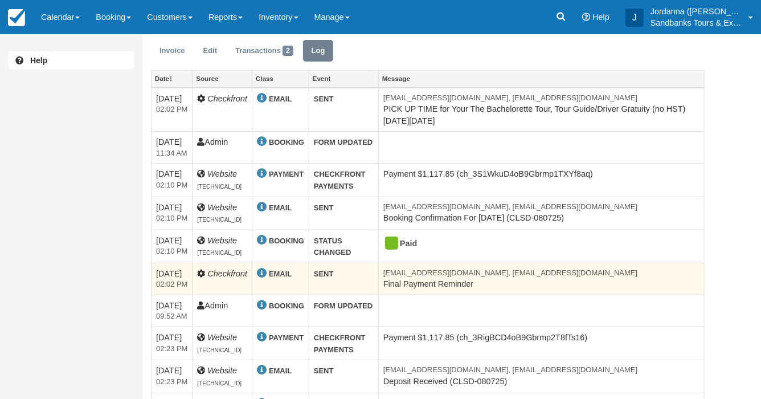
scroll to position [22, 0]
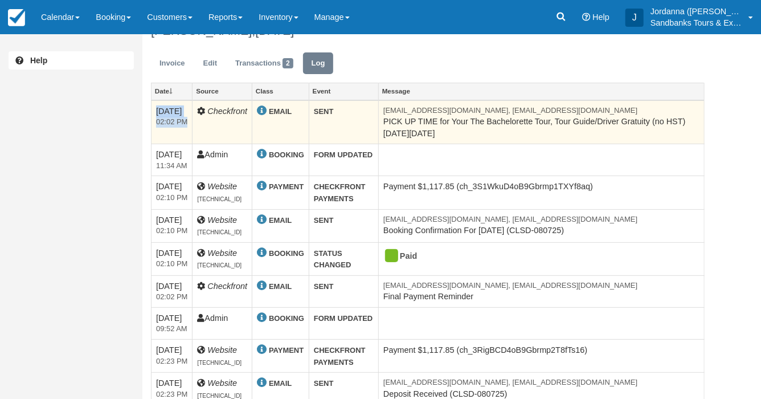
drag, startPoint x: 189, startPoint y: 123, endPoint x: 154, endPoint y: 115, distance: 35.1
click at [154, 115] on td "[DATE] 02:02 PM" at bounding box center [172, 122] width 41 height 44
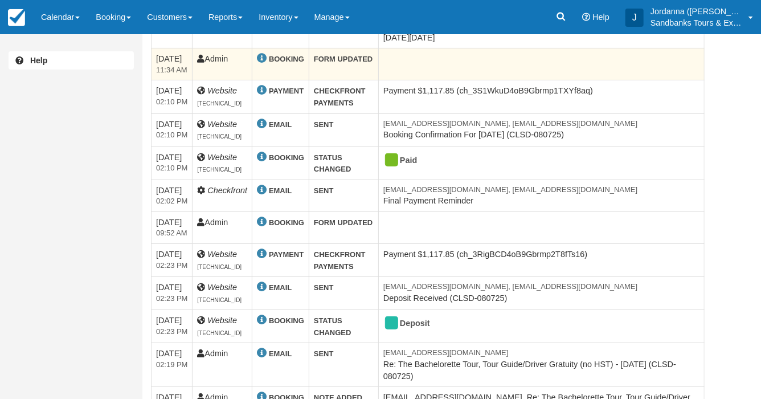
scroll to position [137, 0]
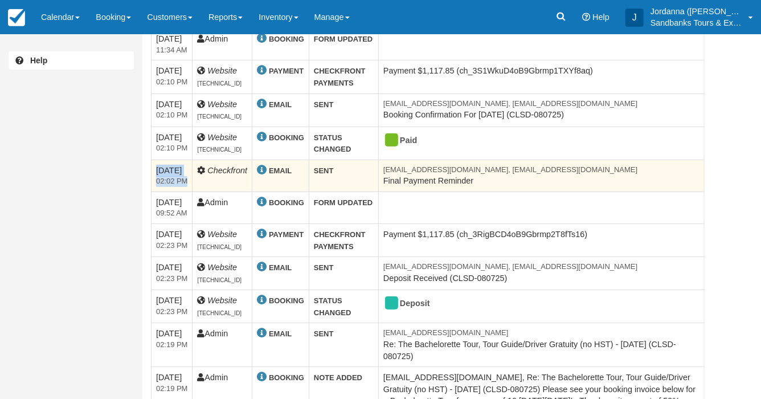
drag, startPoint x: 190, startPoint y: 183, endPoint x: 156, endPoint y: 173, distance: 36.1
click at [156, 173] on td "[DATE] 02:02 PM" at bounding box center [172, 176] width 41 height 32
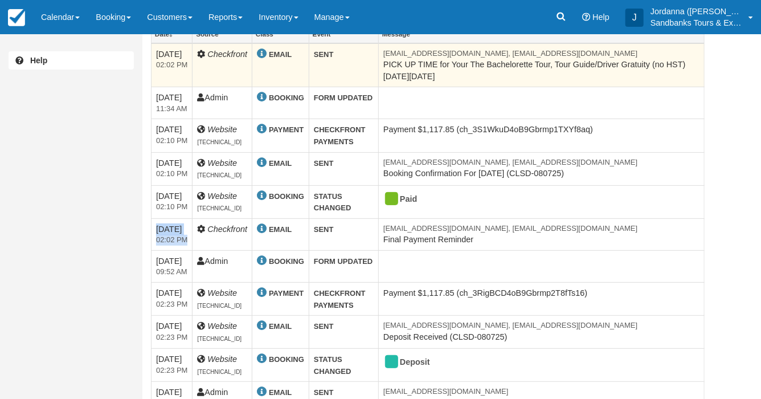
scroll to position [43, 0]
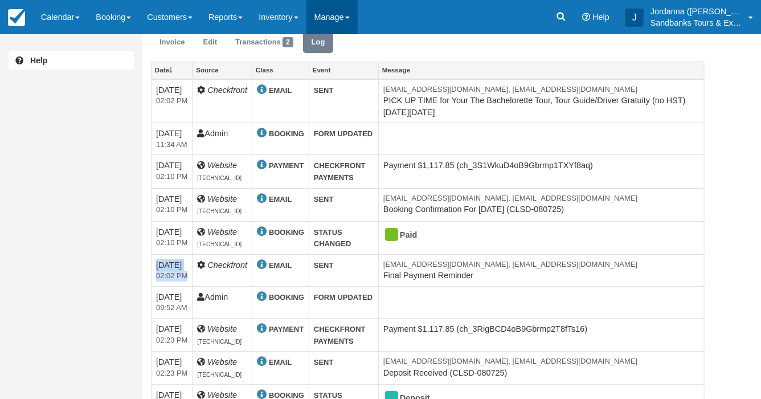
click at [342, 17] on link "Manage" at bounding box center [332, 17] width 51 height 34
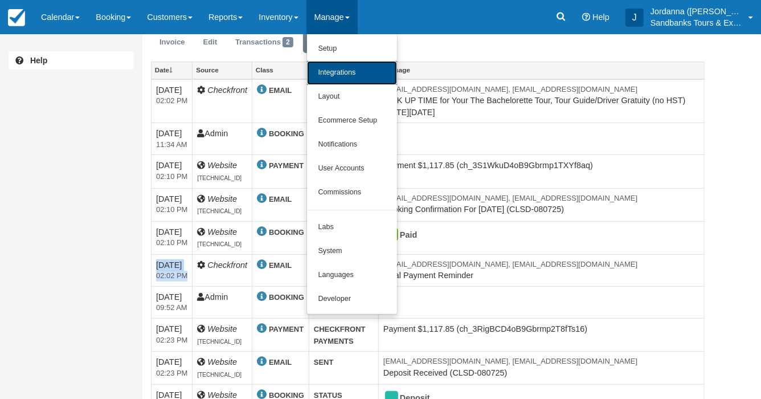
click at [348, 73] on link "Integrations" at bounding box center [352, 73] width 90 height 24
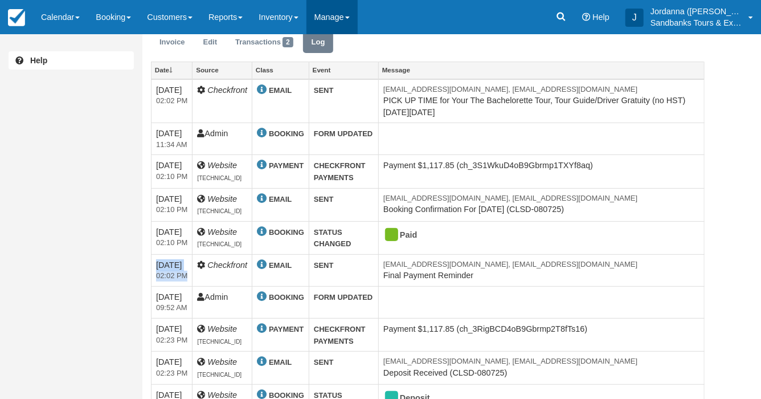
click at [349, 11] on link "Manage" at bounding box center [332, 17] width 51 height 34
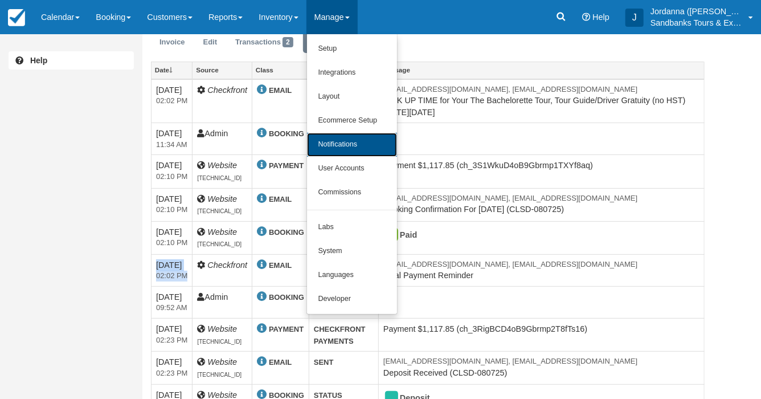
click at [349, 149] on link "Notifications" at bounding box center [352, 145] width 90 height 24
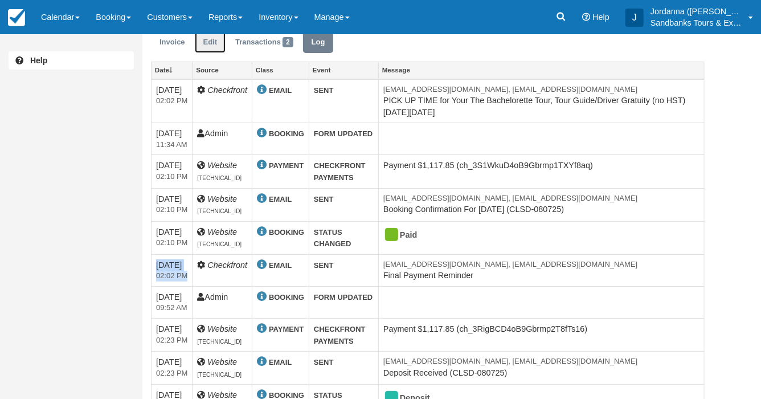
click at [210, 42] on link "Edit" at bounding box center [210, 42] width 31 height 22
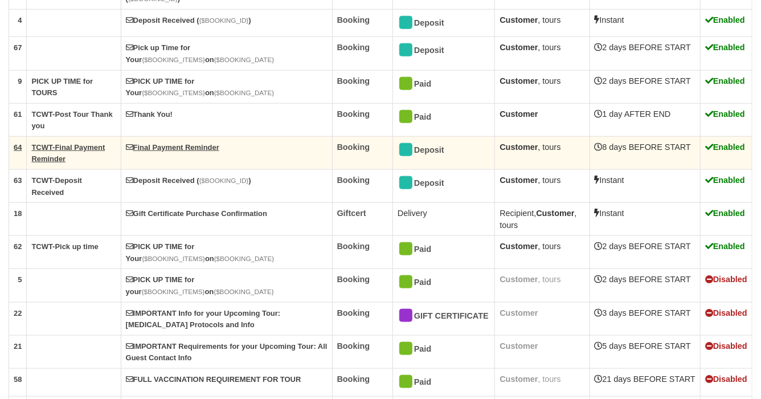
scroll to position [465, 0]
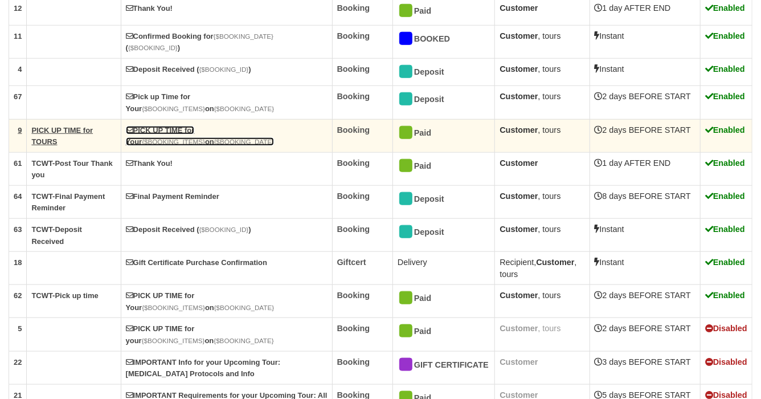
click at [207, 130] on link "PICK UP TIME for Your {$BOOKING_ITEMS} on {$BOOKING_DATE}" at bounding box center [200, 136] width 149 height 21
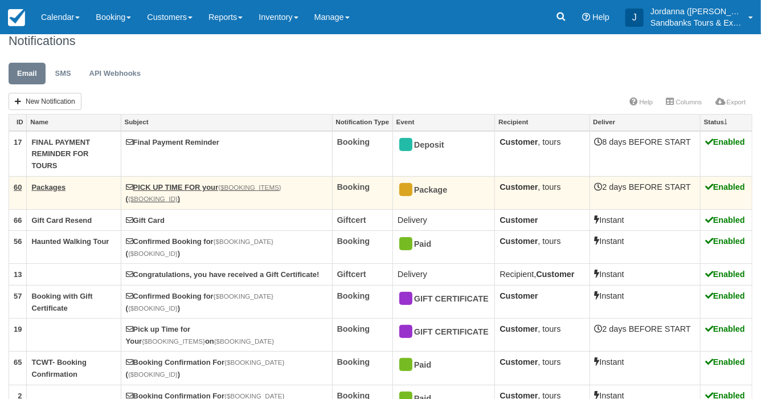
scroll to position [13, 0]
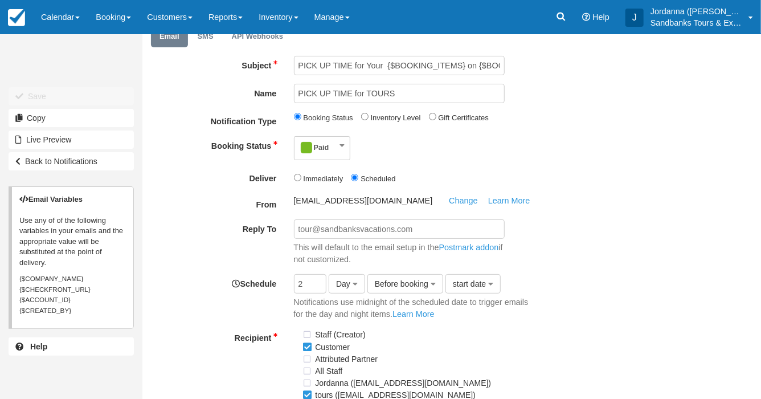
scroll to position [81, 0]
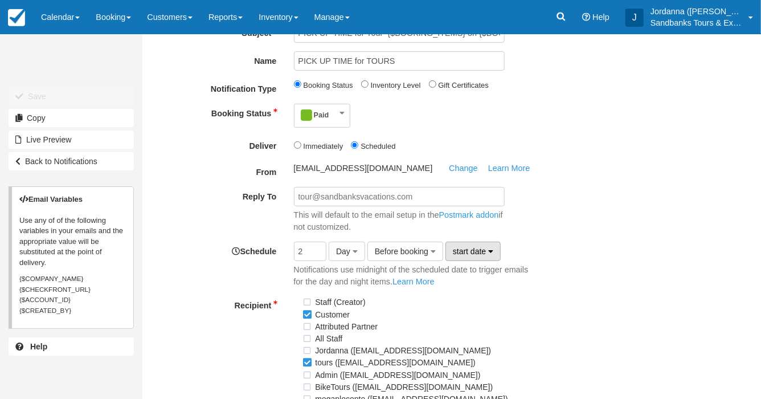
click at [464, 250] on span "start date" at bounding box center [469, 251] width 33 height 9
click at [559, 211] on div "Reply To This will default to the email setup in the Postmark addon if not cust…" at bounding box center [427, 210] width 571 height 46
click at [403, 284] on link "Learn More" at bounding box center [414, 281] width 42 height 9
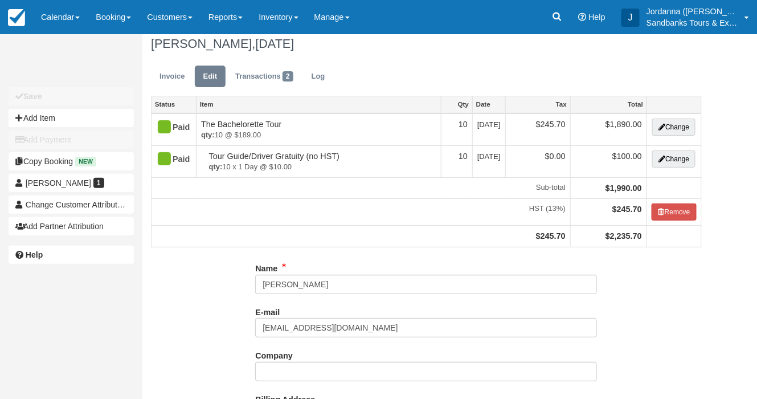
scroll to position [10, 0]
click at [168, 81] on link "Invoice" at bounding box center [172, 75] width 43 height 22
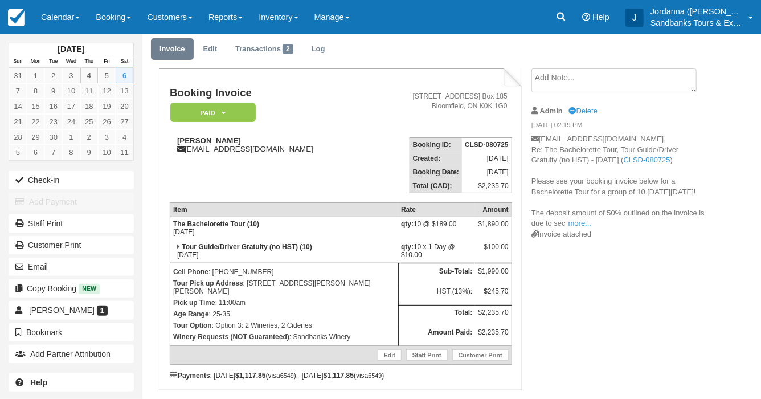
scroll to position [40, 0]
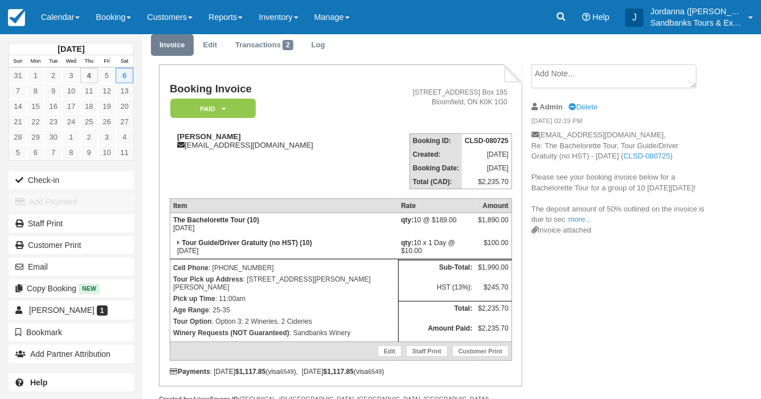
click at [176, 248] on td "Tour Guide/Driver Gratuity (no HST) (10) [DATE]" at bounding box center [284, 247] width 229 height 23
click at [177, 246] on icon at bounding box center [178, 242] width 3 height 7
click at [180, 247] on td "Tour Guide/Driver Gratuity (no HST) (10) Sat Sept 6, 2025" at bounding box center [284, 247] width 229 height 23
drag, startPoint x: 284, startPoint y: 225, endPoint x: 223, endPoint y: 222, distance: 61.6
click at [223, 222] on td "The Bachelorette Tour (10) Sat Sept 6, 2025" at bounding box center [284, 224] width 229 height 23
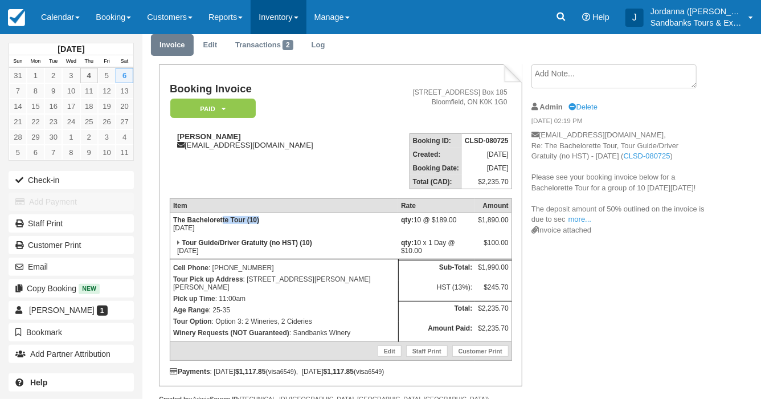
click at [278, 25] on link "Inventory" at bounding box center [278, 17] width 55 height 34
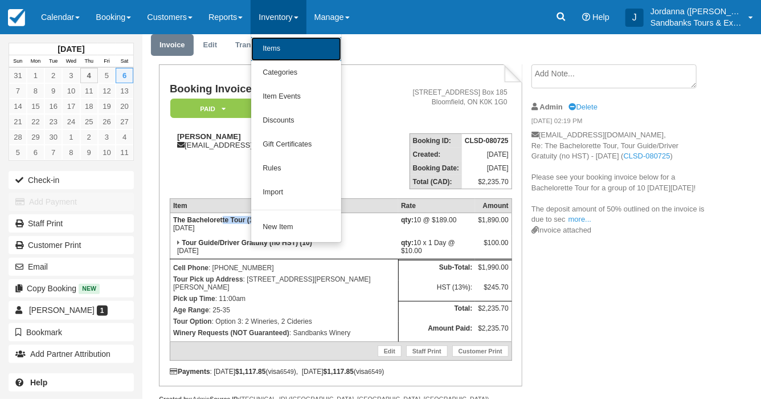
click at [278, 47] on link "Items" at bounding box center [296, 49] width 90 height 24
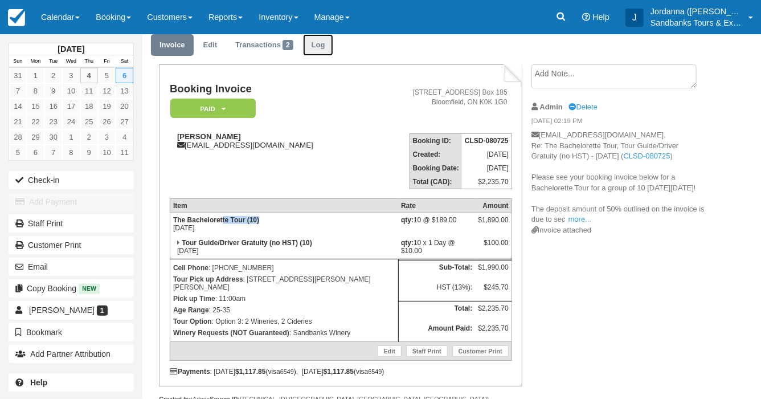
click at [309, 46] on link "Log" at bounding box center [318, 45] width 31 height 22
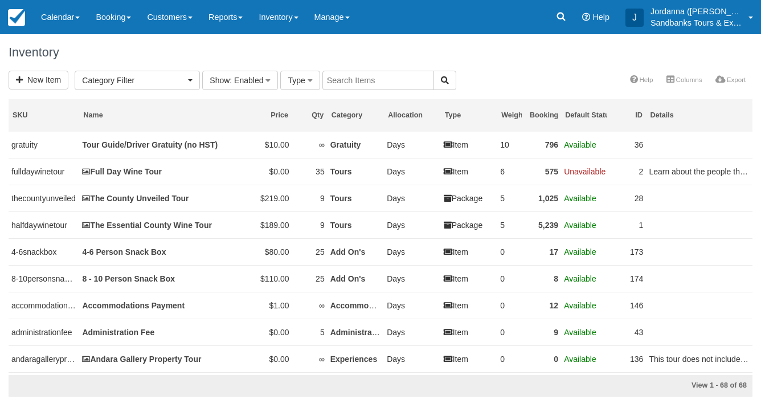
select select
click at [337, 86] on input "text" at bounding box center [379, 80] width 112 height 19
type input "the bache"
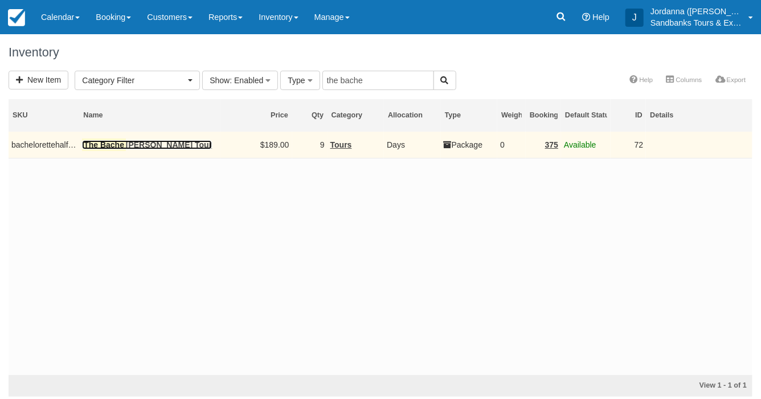
click at [150, 145] on link "The [PERSON_NAME] Tour" at bounding box center [147, 144] width 130 height 9
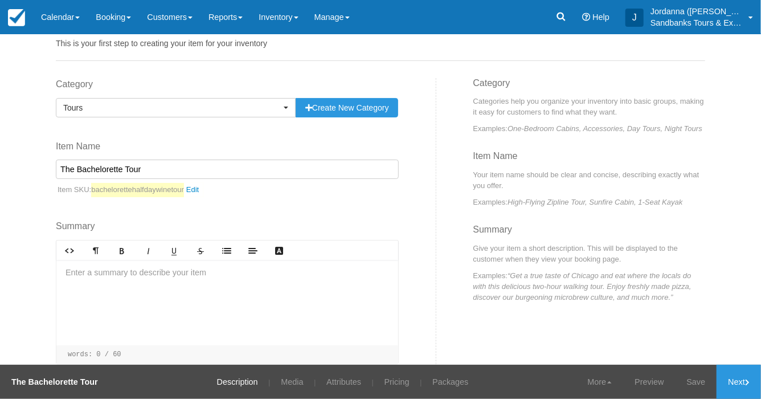
scroll to position [13, 0]
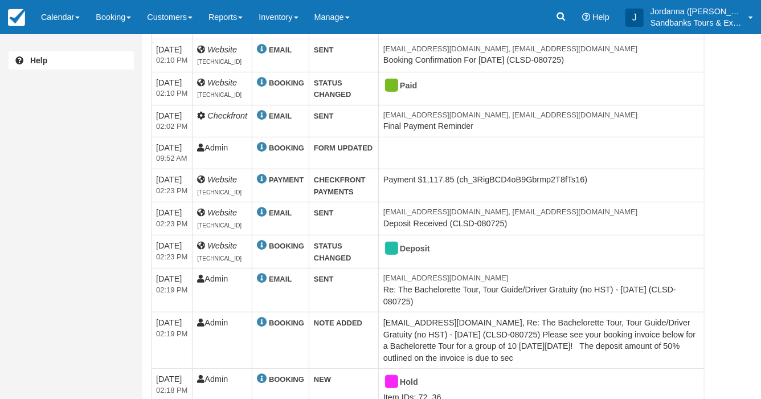
scroll to position [213, 0]
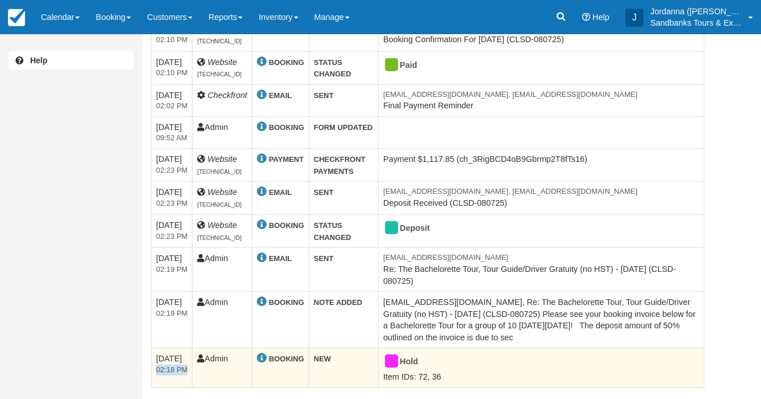
drag, startPoint x: 154, startPoint y: 370, endPoint x: 191, endPoint y: 370, distance: 36.5
click at [191, 370] on td "07/08/25 02:18 PM" at bounding box center [172, 367] width 41 height 39
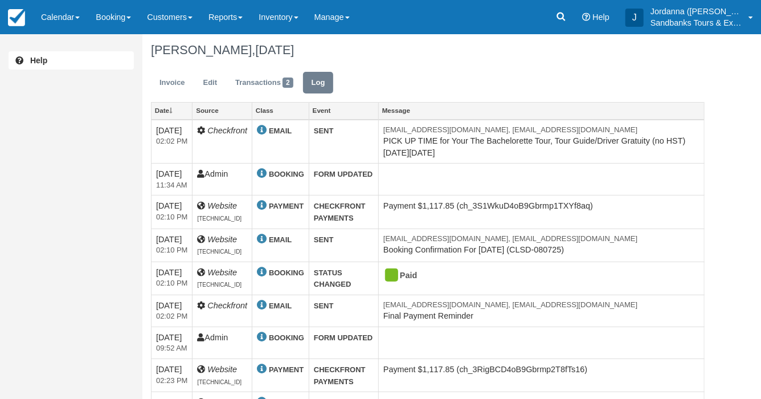
scroll to position [0, 0]
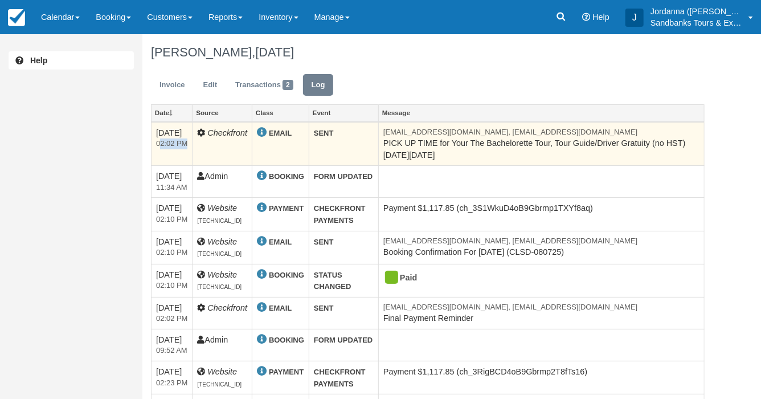
drag, startPoint x: 158, startPoint y: 143, endPoint x: 201, endPoint y: 140, distance: 43.4
click at [201, 140] on tr "09/04/25 02:02 PM Checkfront EMAIL SENT tammymulrooney61@gmail.com, tour@sandba…" at bounding box center [428, 144] width 553 height 44
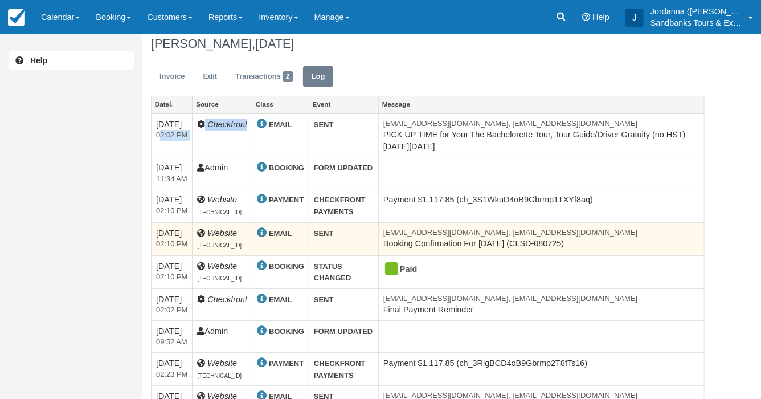
scroll to position [9, 0]
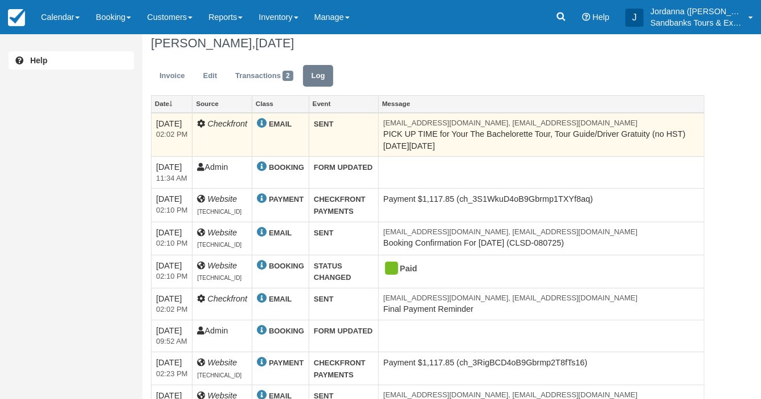
click at [185, 141] on td "09/04/25 02:02 PM" at bounding box center [172, 135] width 41 height 44
drag, startPoint x: 190, startPoint y: 135, endPoint x: 153, endPoint y: 135, distance: 37.0
click at [153, 135] on td "09/04/25 02:02 PM" at bounding box center [172, 135] width 41 height 44
click at [160, 145] on td "09/04/25 02:02 PM" at bounding box center [172, 135] width 41 height 44
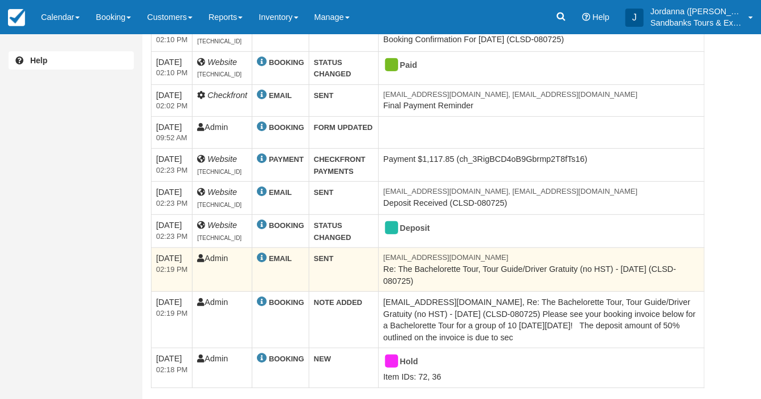
scroll to position [199, 0]
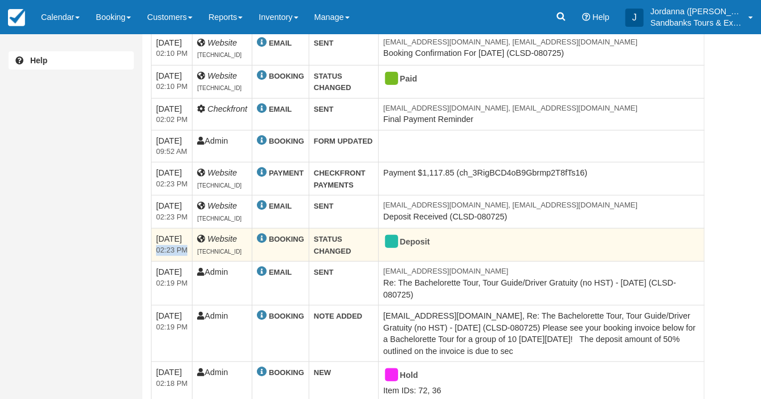
drag, startPoint x: 190, startPoint y: 251, endPoint x: 153, endPoint y: 251, distance: 36.5
click at [153, 251] on td "07/08/25 02:23 PM" at bounding box center [172, 245] width 41 height 33
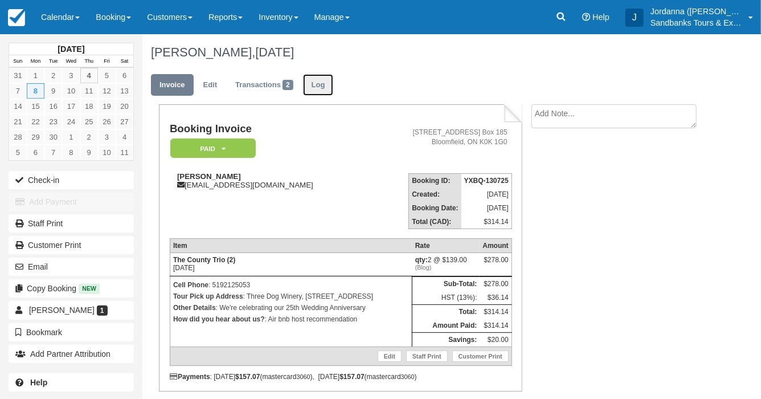
click at [318, 82] on link "Log" at bounding box center [318, 85] width 31 height 22
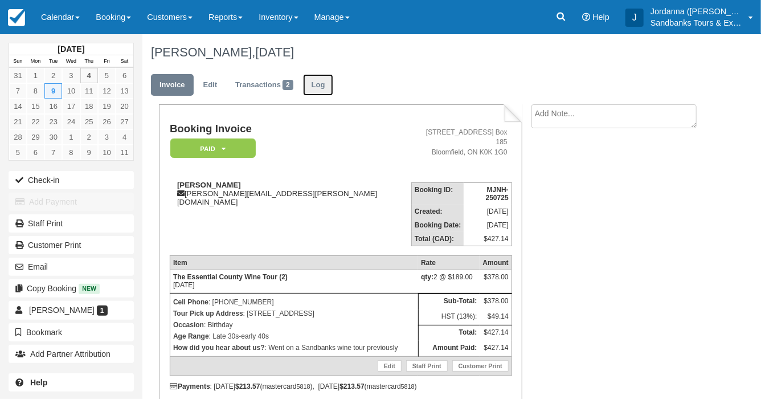
click at [324, 86] on link "Log" at bounding box center [318, 85] width 31 height 22
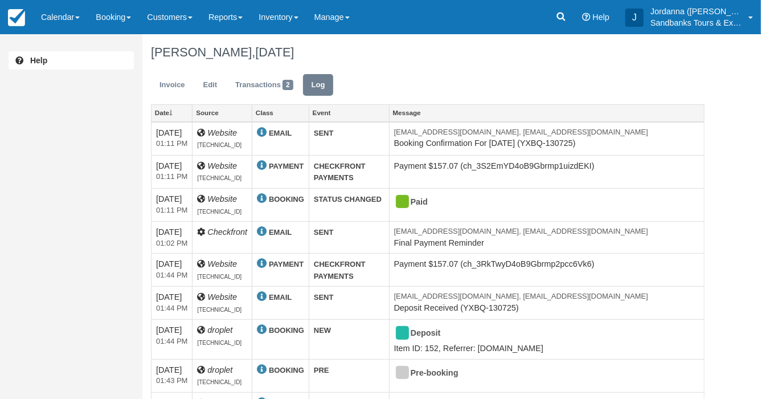
scroll to position [38, 0]
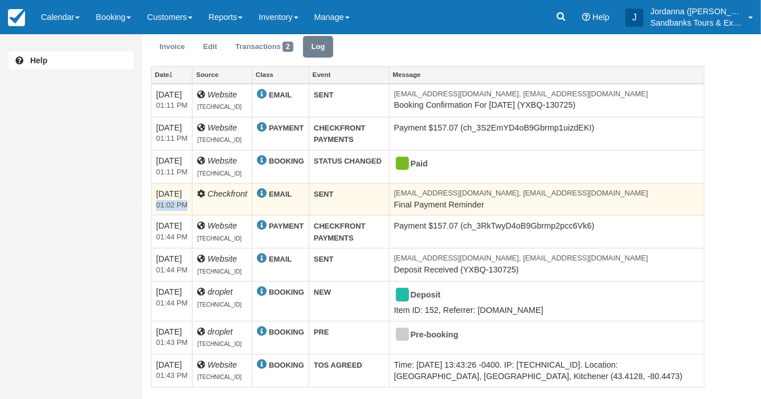
drag, startPoint x: 187, startPoint y: 206, endPoint x: 152, endPoint y: 206, distance: 34.8
click at [152, 206] on td "[DATE] 01:02 PM" at bounding box center [172, 199] width 41 height 32
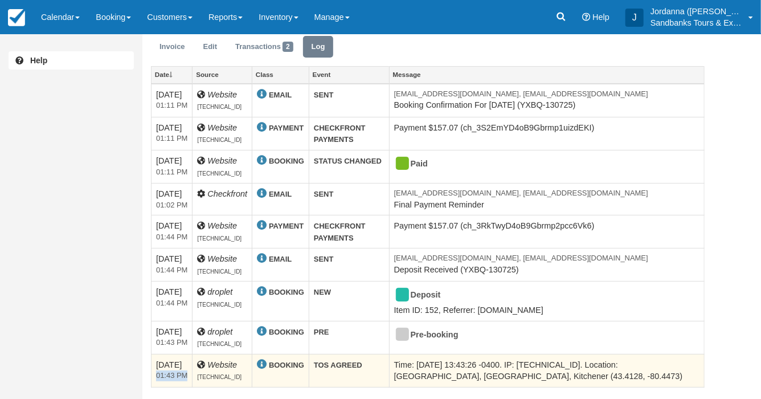
drag, startPoint x: 187, startPoint y: 375, endPoint x: 152, endPoint y: 376, distance: 35.9
click at [152, 376] on td "[DATE] 01:43 PM" at bounding box center [172, 370] width 41 height 33
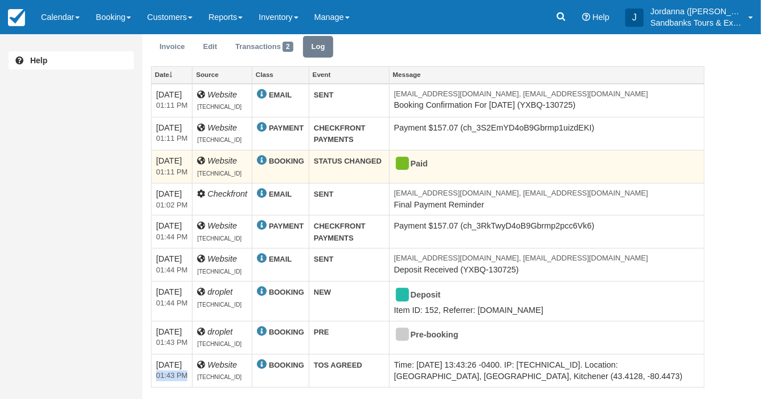
scroll to position [0, 0]
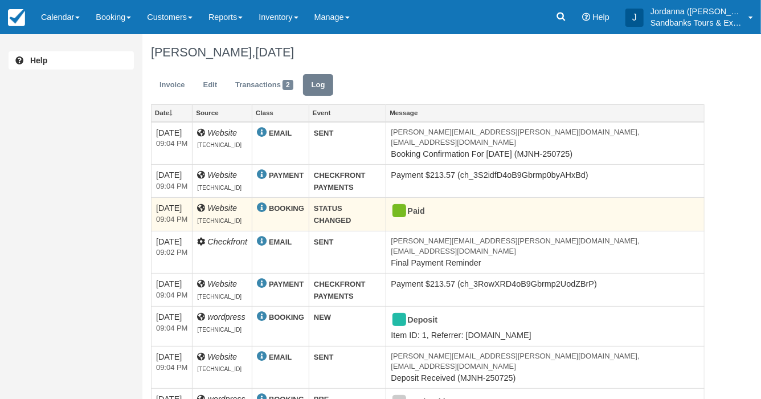
scroll to position [38, 0]
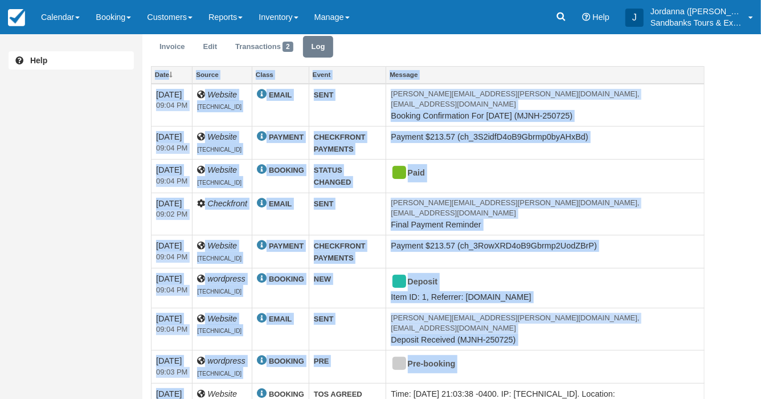
drag, startPoint x: 188, startPoint y: 374, endPoint x: 150, endPoint y: 374, distance: 38.2
click at [150, 374] on div "Date Source Class Event Message [DATE] 09:04 PM Website [TECHNICAL_ID] EMAIL SE…" at bounding box center [427, 253] width 571 height 374
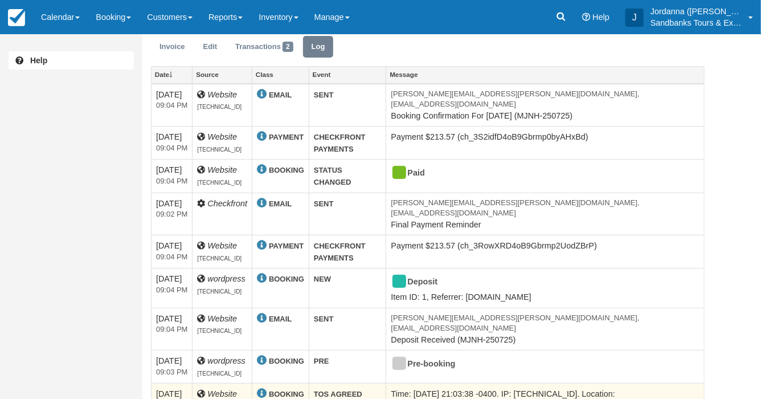
click at [169, 398] on em "09:03 PM" at bounding box center [171, 405] width 31 height 11
click at [181, 398] on em "09:03 PM" at bounding box center [171, 405] width 31 height 11
drag, startPoint x: 187, startPoint y: 376, endPoint x: 160, endPoint y: 376, distance: 27.9
click at [159, 398] on em "09:03 PM" at bounding box center [171, 405] width 31 height 11
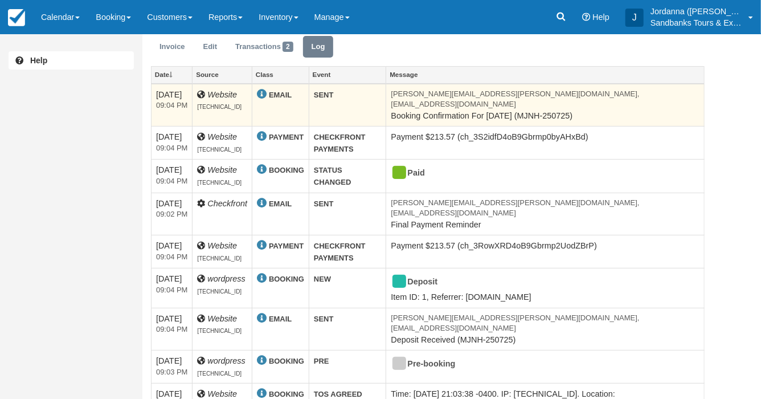
drag, startPoint x: 187, startPoint y: 107, endPoint x: 153, endPoint y: 116, distance: 35.2
click at [153, 116] on td "[DATE] 09:04 PM" at bounding box center [172, 105] width 41 height 43
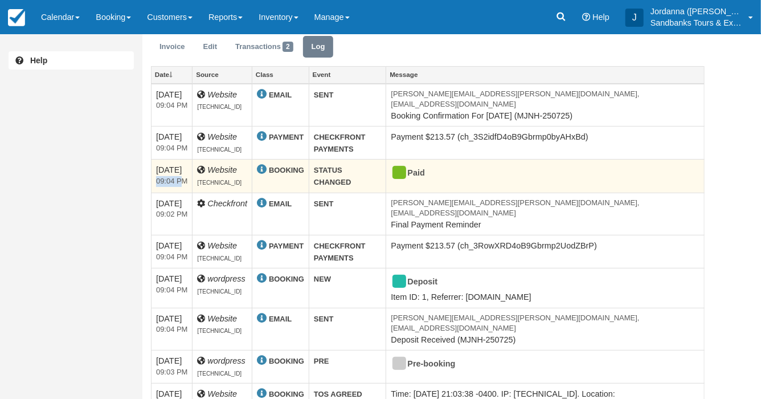
drag, startPoint x: 184, startPoint y: 173, endPoint x: 152, endPoint y: 173, distance: 31.9
click at [152, 173] on td "[DATE] 09:04 PM" at bounding box center [172, 176] width 41 height 33
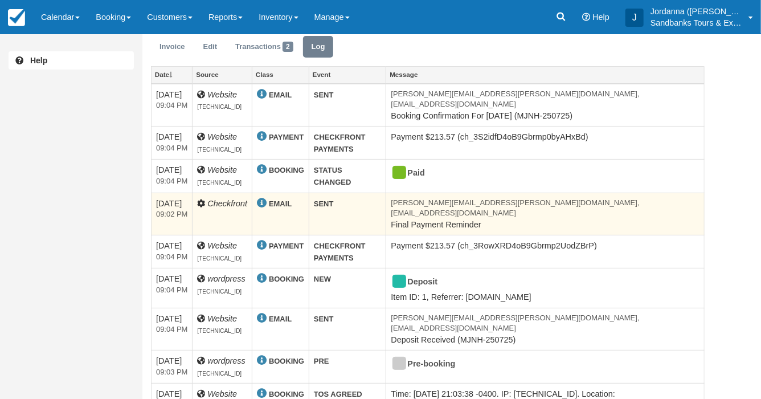
click at [210, 210] on td "Checkfront" at bounding box center [223, 214] width 60 height 43
drag, startPoint x: 189, startPoint y: 209, endPoint x: 153, endPoint y: 211, distance: 35.9
click at [153, 211] on td "[DATE] 09:02 PM" at bounding box center [172, 214] width 41 height 43
click at [167, 209] on em "09:02 PM" at bounding box center [171, 214] width 31 height 11
drag, startPoint x: 156, startPoint y: 208, endPoint x: 185, endPoint y: 206, distance: 29.1
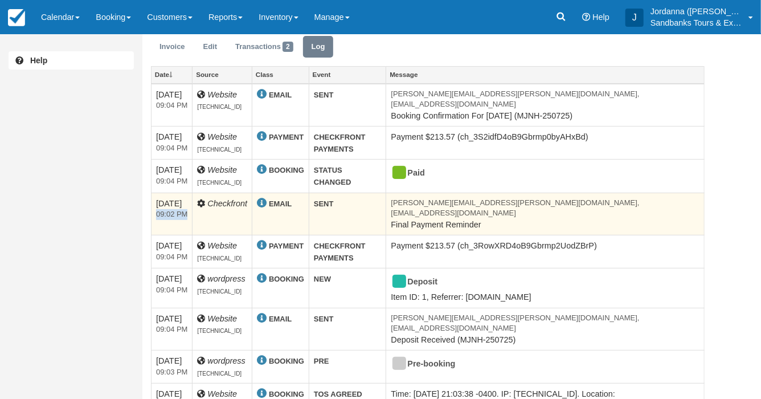
click at [185, 207] on td "[DATE] 09:02 PM" at bounding box center [172, 214] width 41 height 43
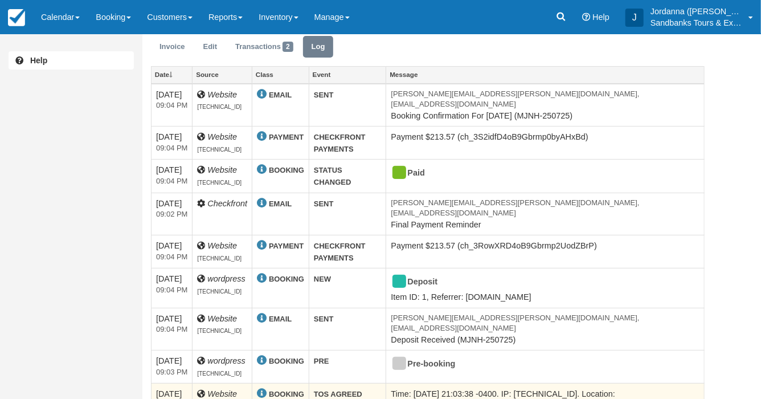
drag, startPoint x: 187, startPoint y: 377, endPoint x: 156, endPoint y: 377, distance: 31.3
click at [156, 398] on em "09:03 PM" at bounding box center [171, 405] width 31 height 11
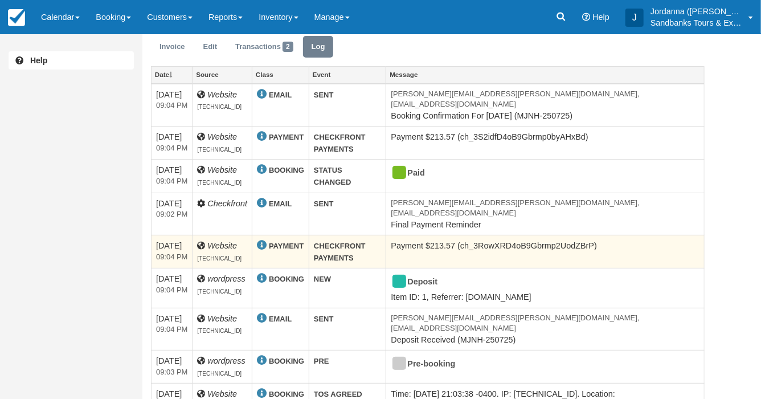
click at [462, 238] on td "Payment $213.57 (ch_3RowXRD4oB9Gbrmp2UodZBrP)" at bounding box center [545, 251] width 319 height 33
